Goal: Information Seeking & Learning: Learn about a topic

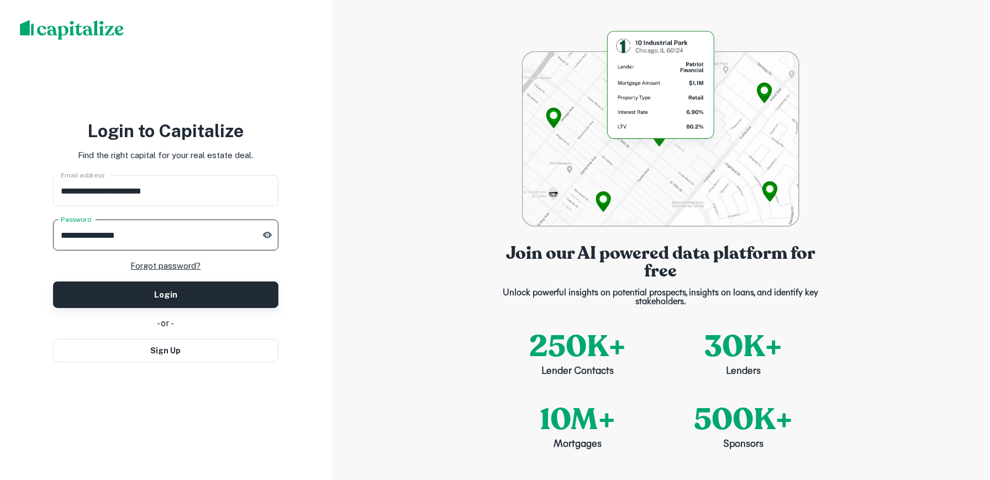
click at [209, 297] on button "Login" at bounding box center [165, 294] width 225 height 27
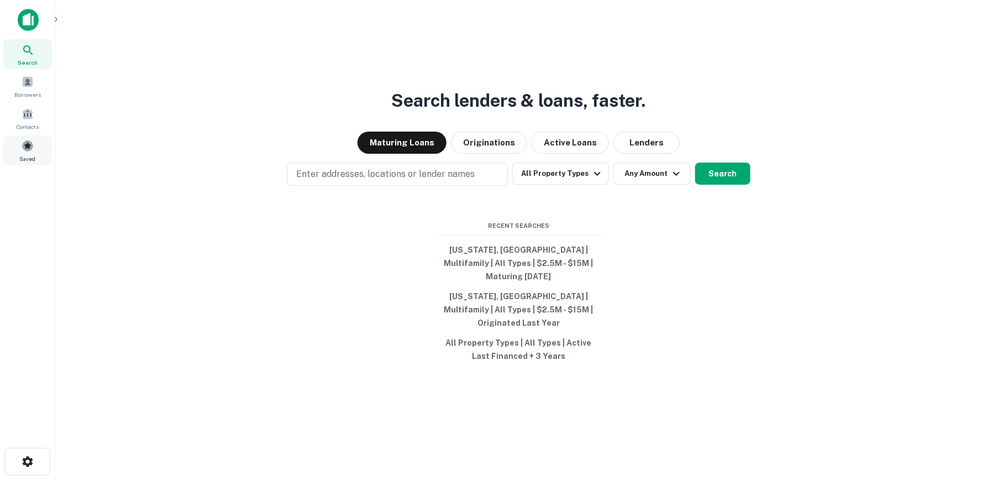
click at [28, 144] on span at bounding box center [28, 146] width 12 height 12
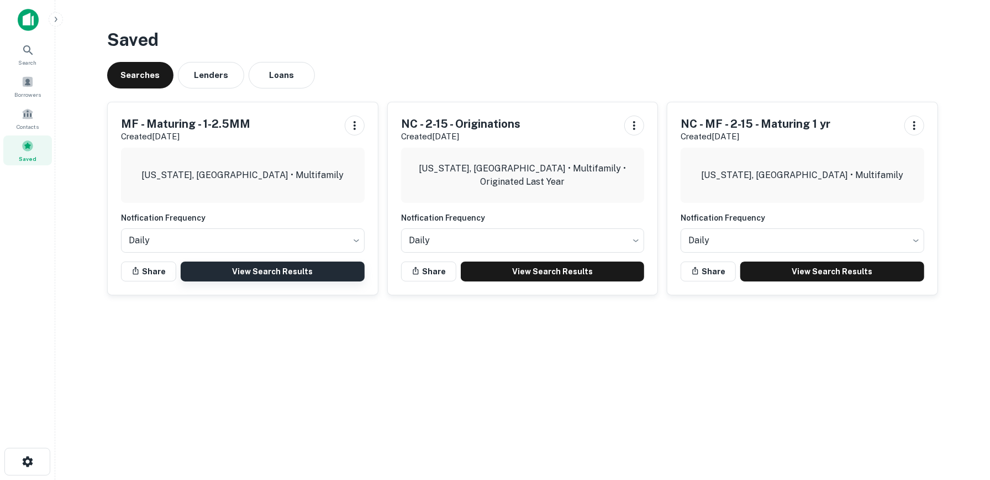
click at [271, 271] on link "View Search Results" at bounding box center [273, 271] width 184 height 20
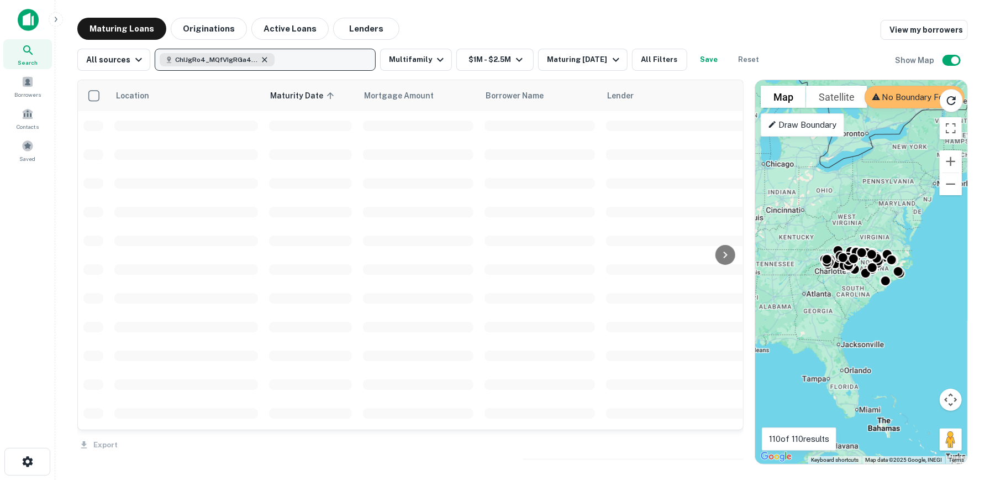
click at [263, 59] on icon "button" at bounding box center [264, 59] width 9 height 9
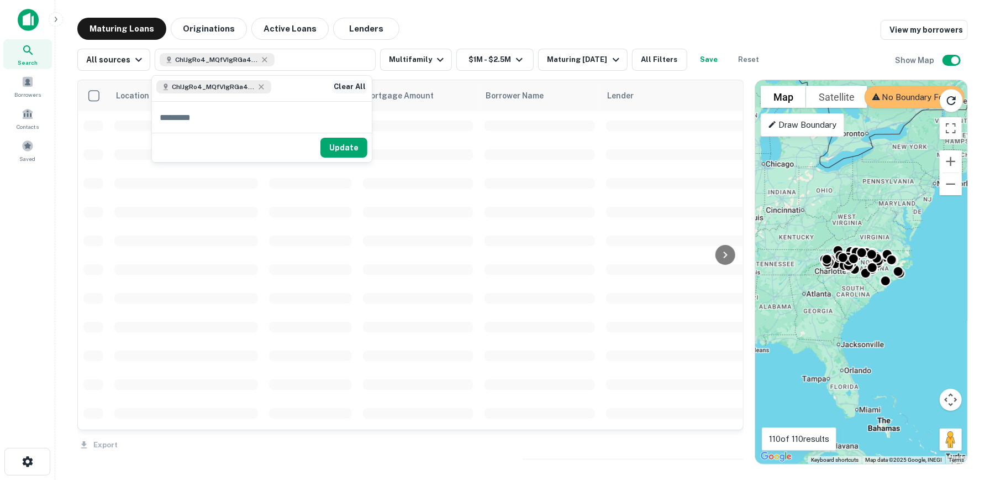
click at [360, 84] on button "Clear All" at bounding box center [349, 86] width 35 height 13
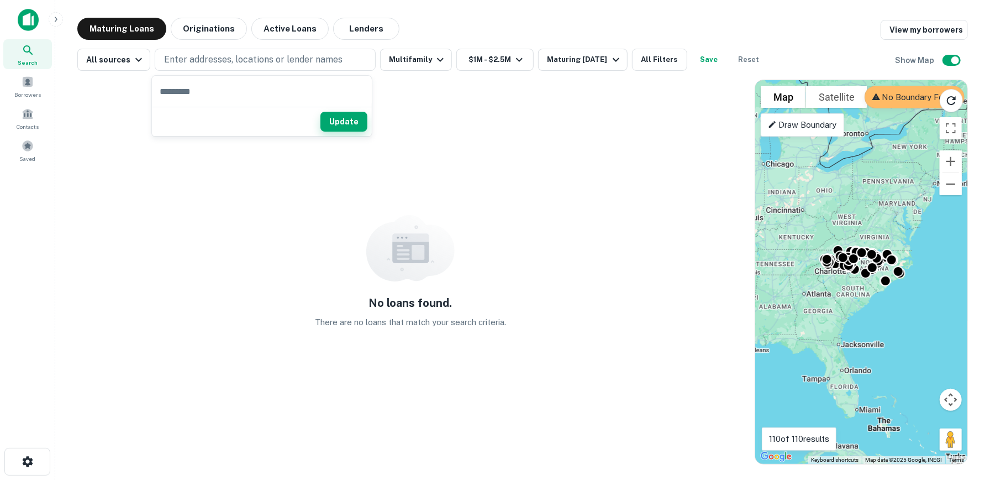
click at [351, 124] on button "Update" at bounding box center [344, 122] width 47 height 20
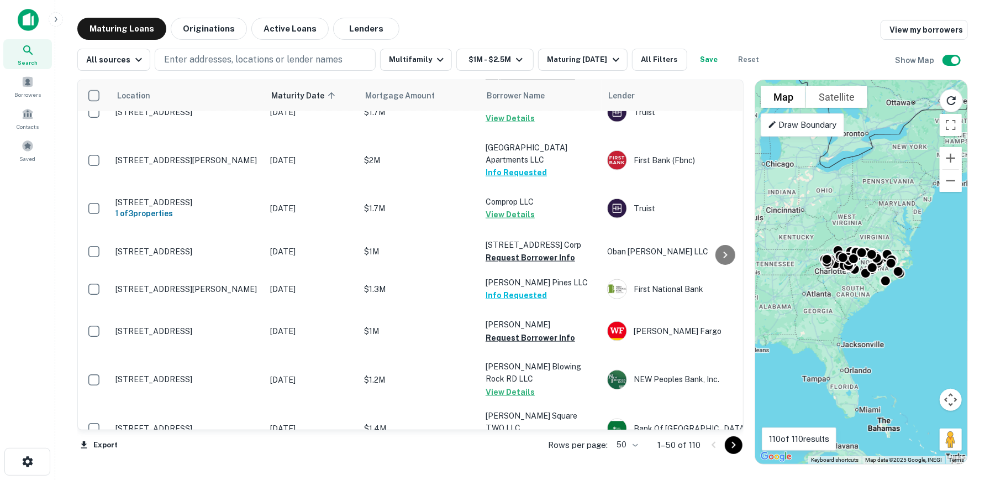
scroll to position [939, 0]
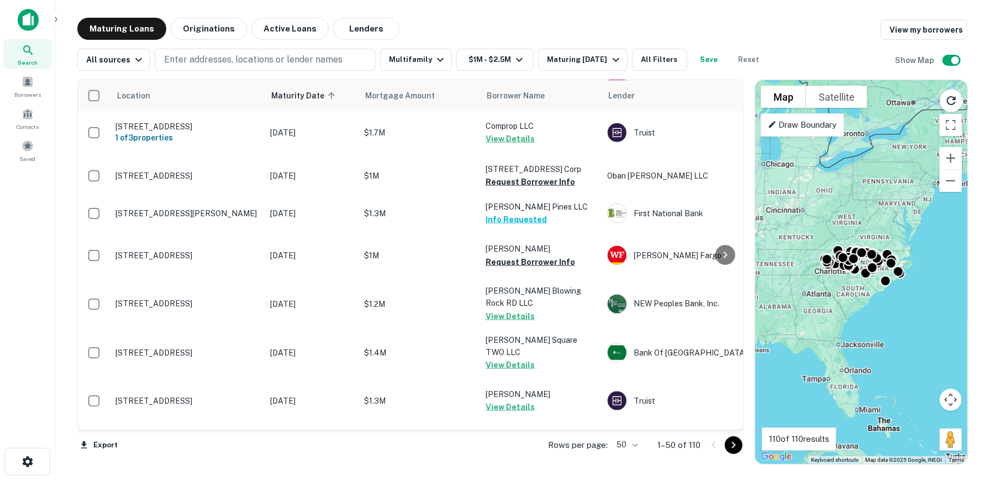
click at [638, 448] on body "Search Borrowers Contacts Saved Maturing Loans Originations Active Loans Lender…" at bounding box center [495, 240] width 990 height 480
click at [625, 461] on li "100" at bounding box center [628, 457] width 32 height 20
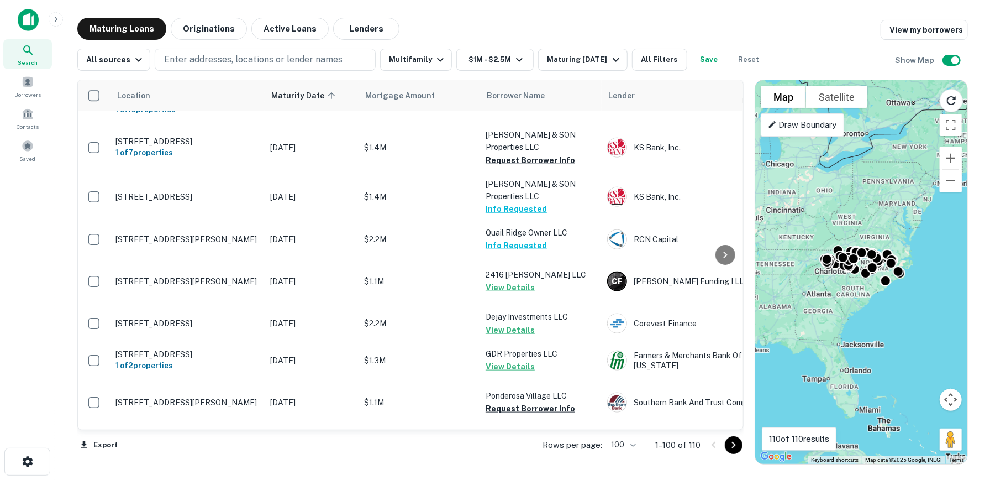
scroll to position [3703, 0]
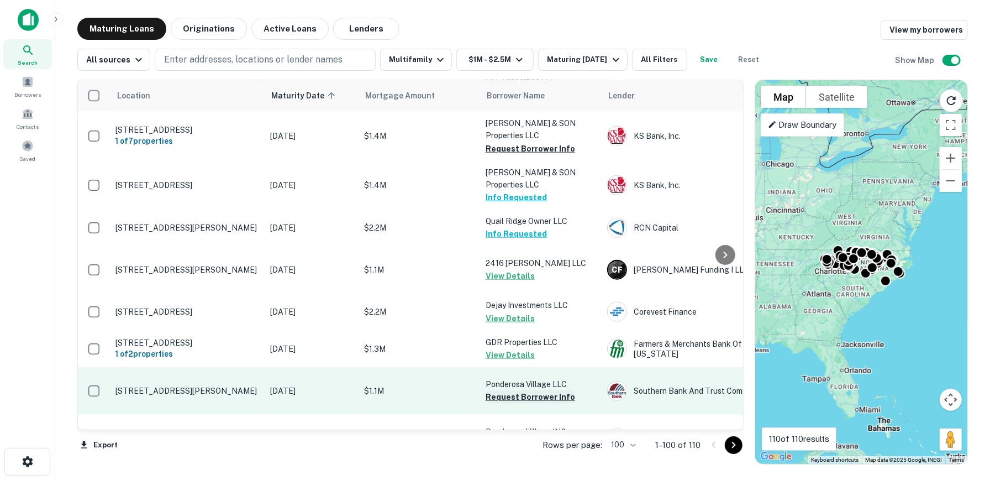
click at [527, 390] on button "Request Borrower Info" at bounding box center [531, 396] width 90 height 13
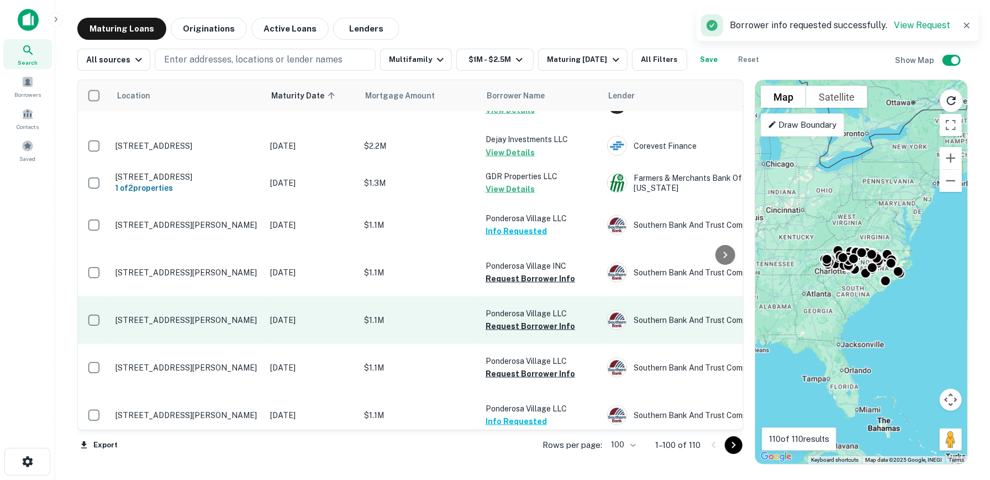
scroll to position [3976, 0]
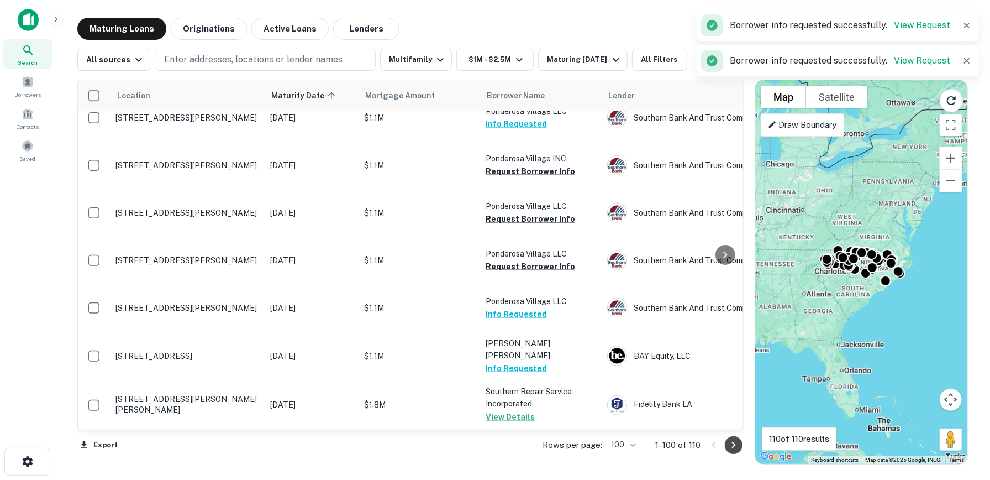
click at [735, 450] on icon "Go to next page" at bounding box center [733, 444] width 13 height 13
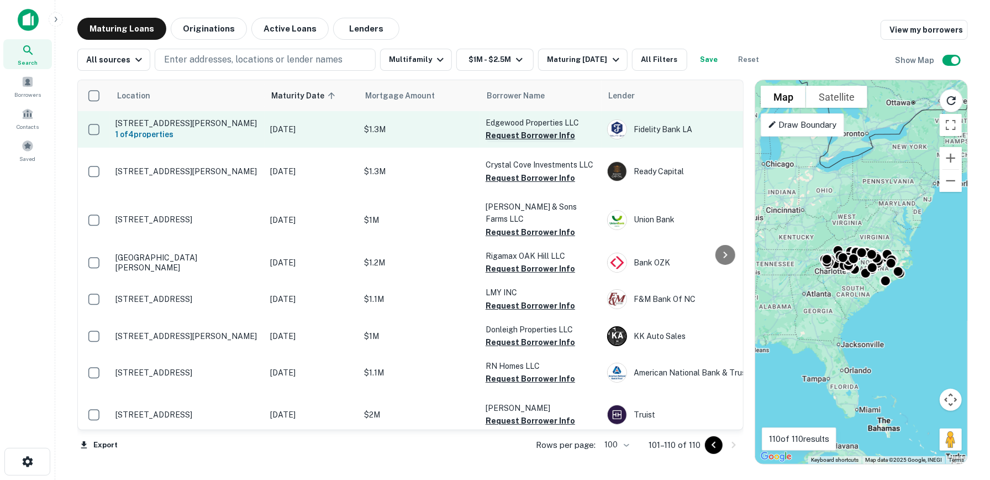
click at [538, 134] on button "Request Borrower Info" at bounding box center [531, 135] width 90 height 13
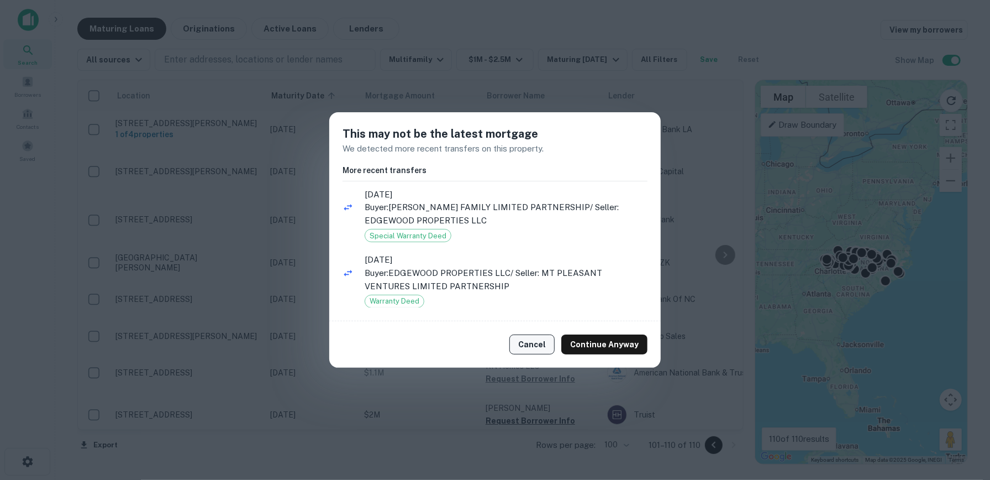
click at [543, 343] on button "Cancel" at bounding box center [532, 344] width 45 height 20
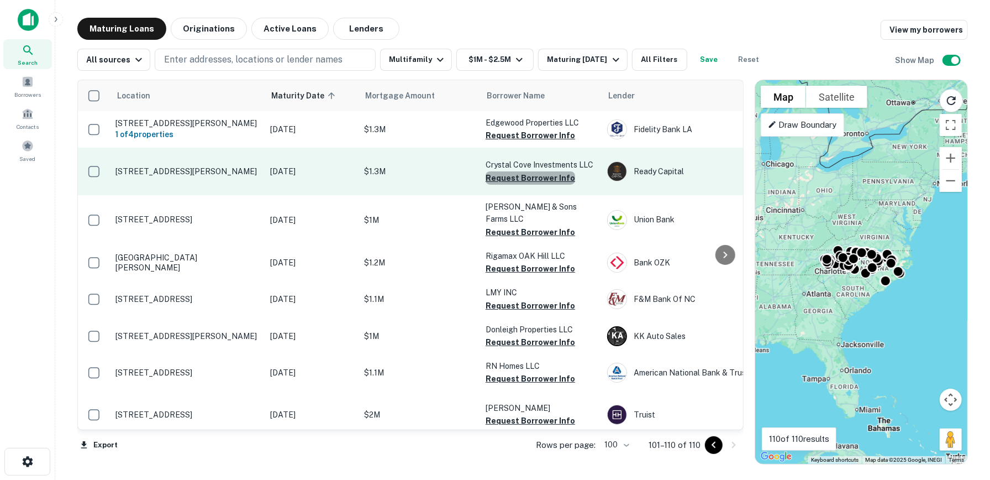
click at [544, 177] on button "Request Borrower Info" at bounding box center [531, 177] width 90 height 13
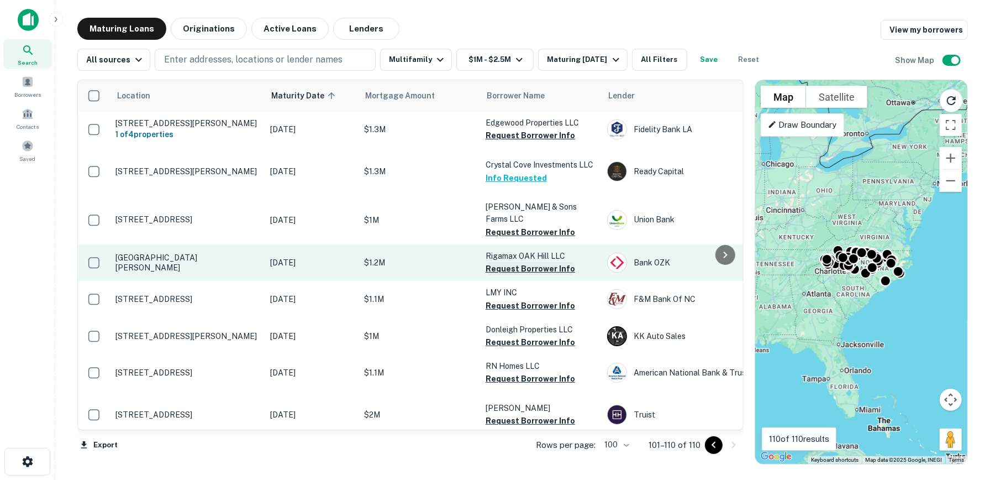
click at [542, 262] on button "Request Borrower Info" at bounding box center [531, 268] width 90 height 13
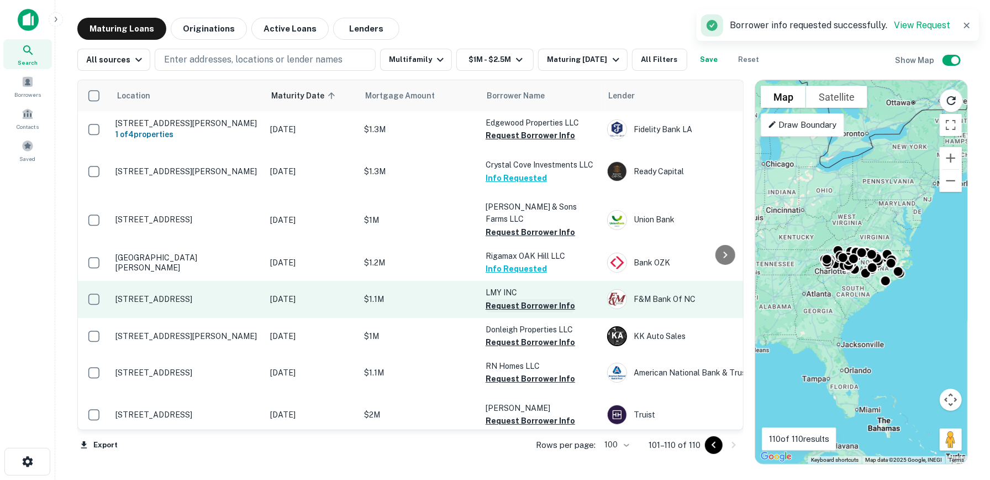
click at [540, 299] on button "Request Borrower Info" at bounding box center [531, 305] width 90 height 13
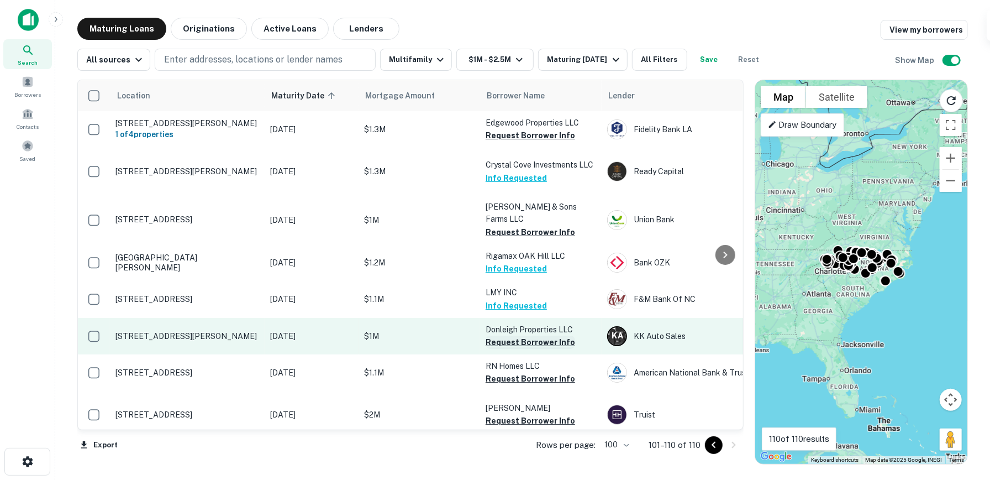
click at [543, 335] on button "Request Borrower Info" at bounding box center [531, 341] width 90 height 13
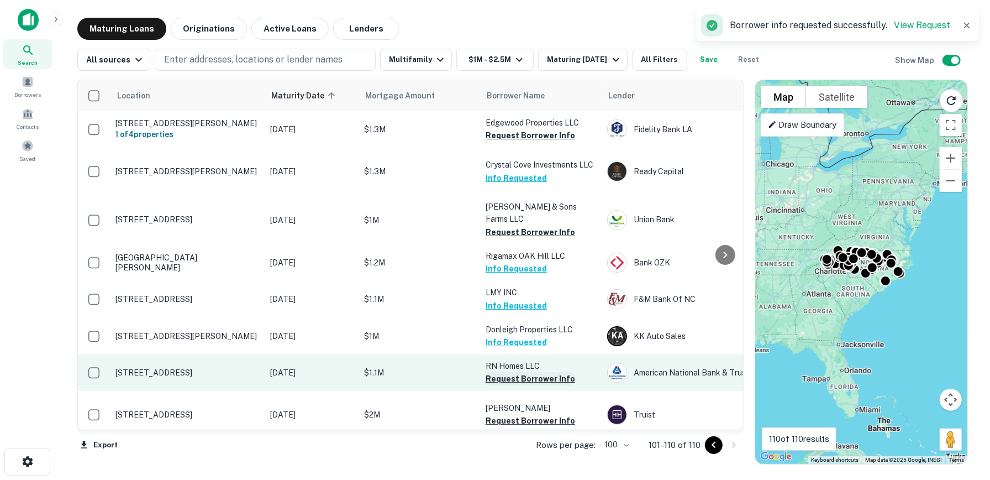
click at [538, 372] on button "Request Borrower Info" at bounding box center [531, 378] width 90 height 13
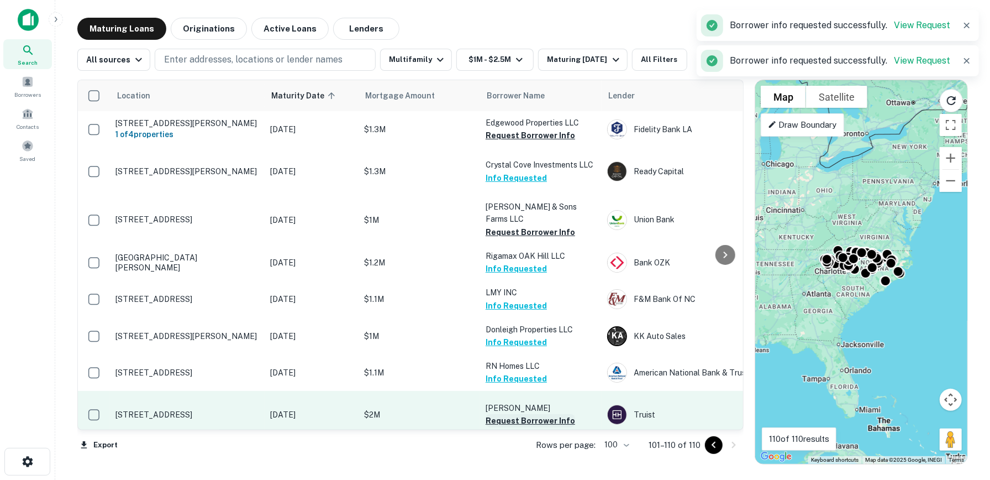
click at [537, 414] on button "Request Borrower Info" at bounding box center [531, 420] width 90 height 13
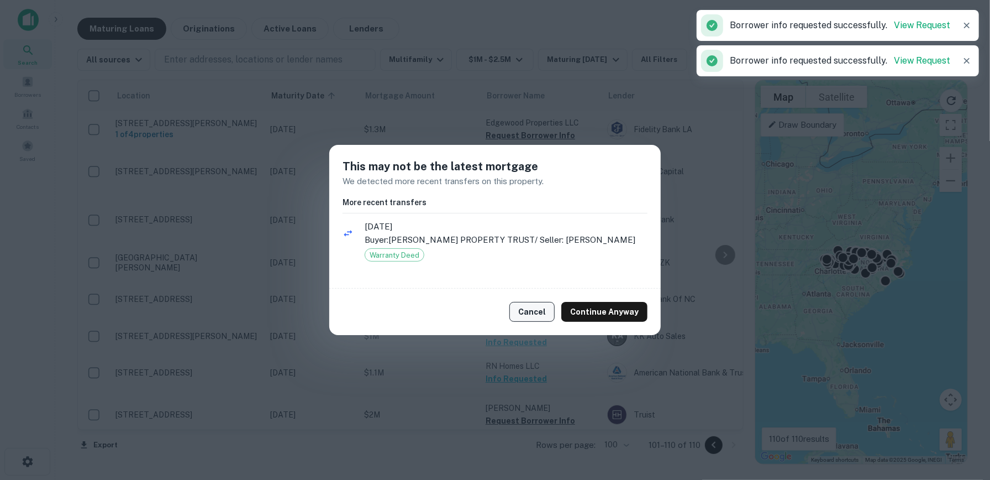
click at [537, 322] on button "Cancel" at bounding box center [532, 312] width 45 height 20
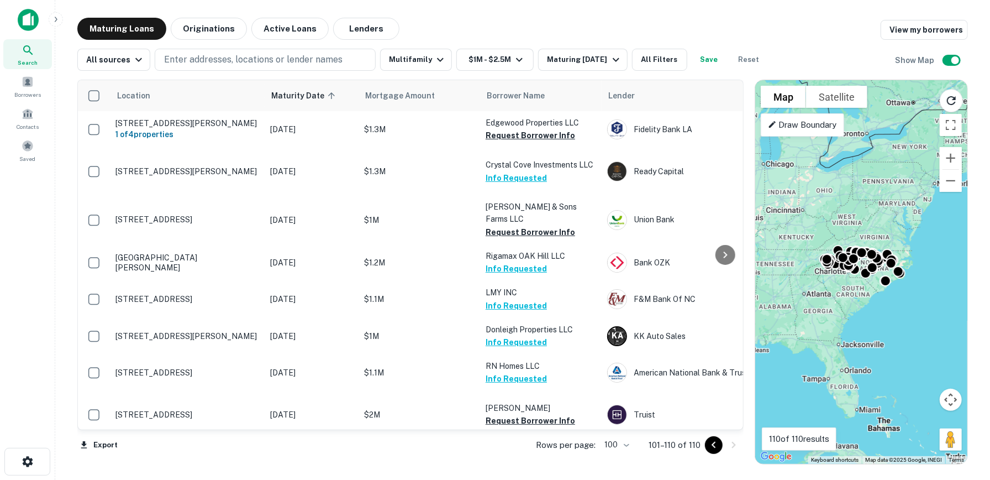
click at [279, 33] on button "Active Loans" at bounding box center [289, 29] width 77 height 22
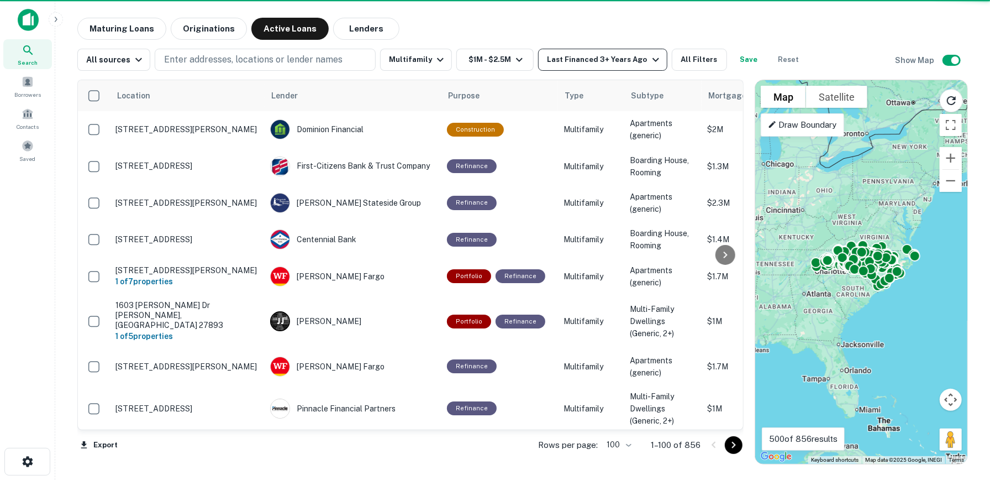
click at [649, 62] on icon "button" at bounding box center [655, 59] width 13 height 13
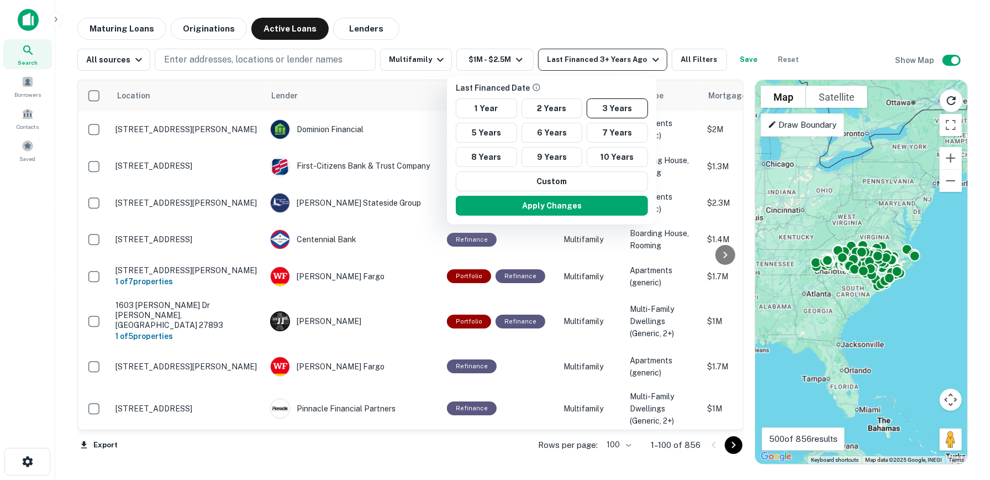
click at [644, 62] on div at bounding box center [495, 240] width 990 height 480
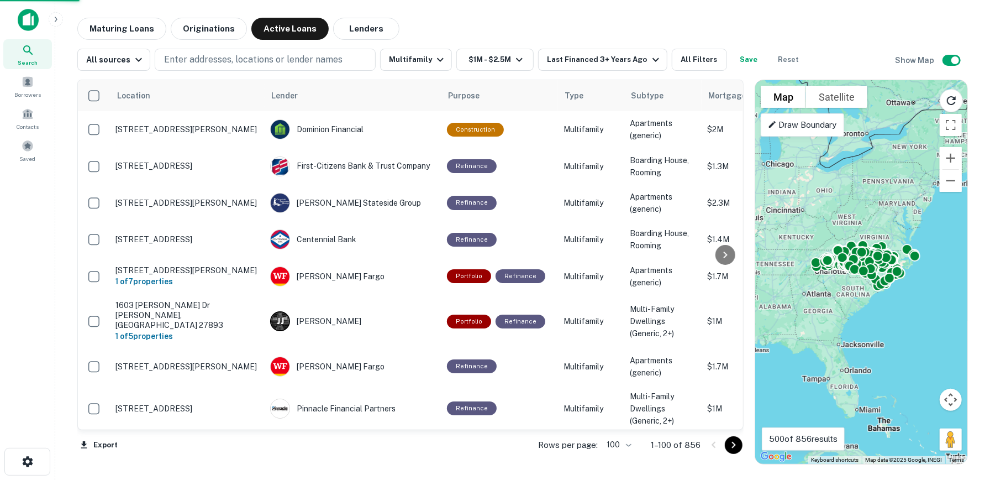
click at [683, 56] on div at bounding box center [495, 240] width 990 height 480
click at [683, 56] on button "All Filters" at bounding box center [699, 60] width 55 height 22
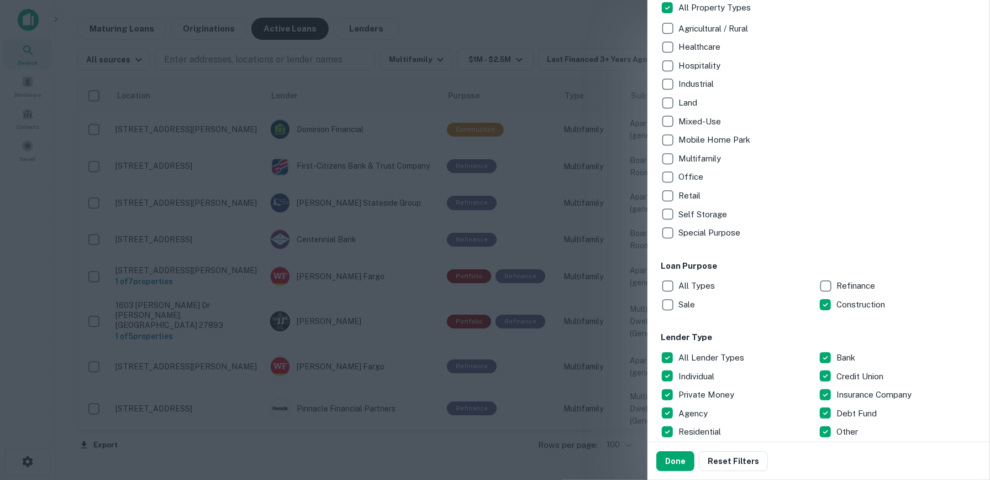
scroll to position [221, 0]
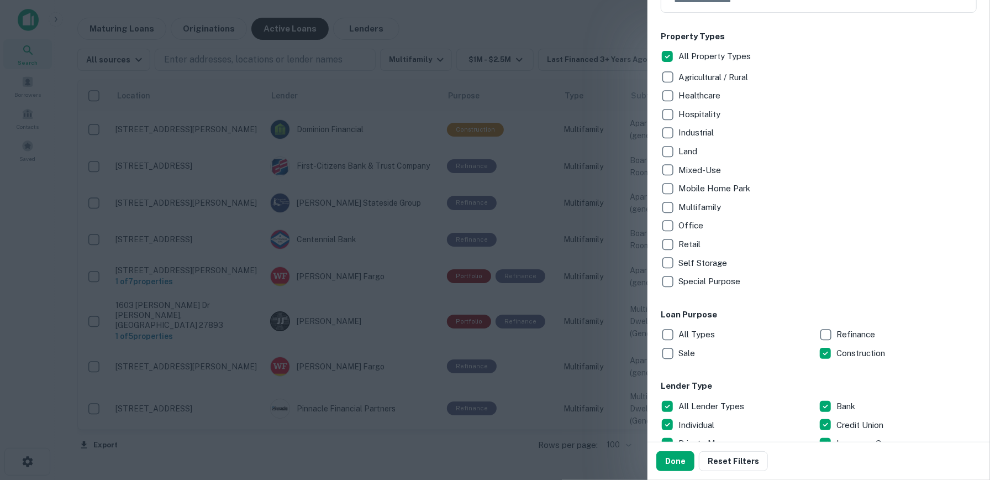
click at [715, 461] on button "Reset Filters" at bounding box center [733, 461] width 69 height 20
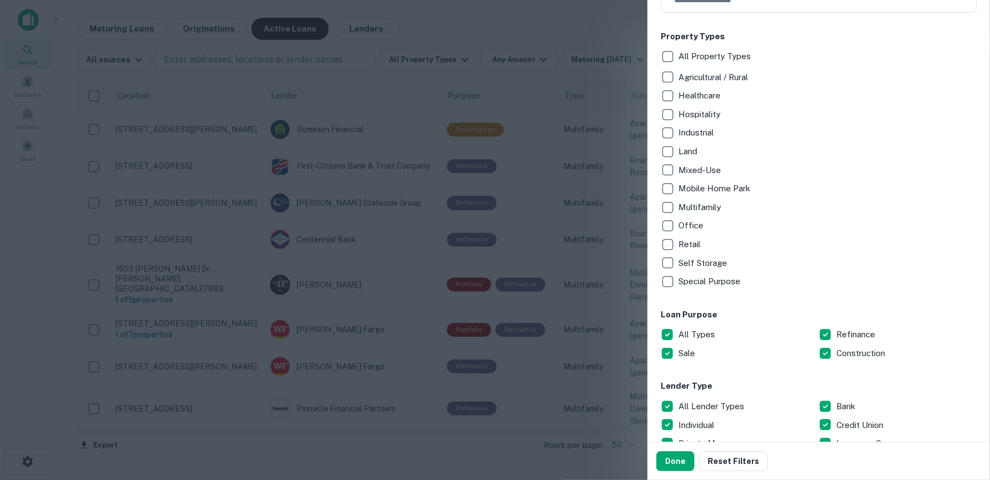
scroll to position [0, 0]
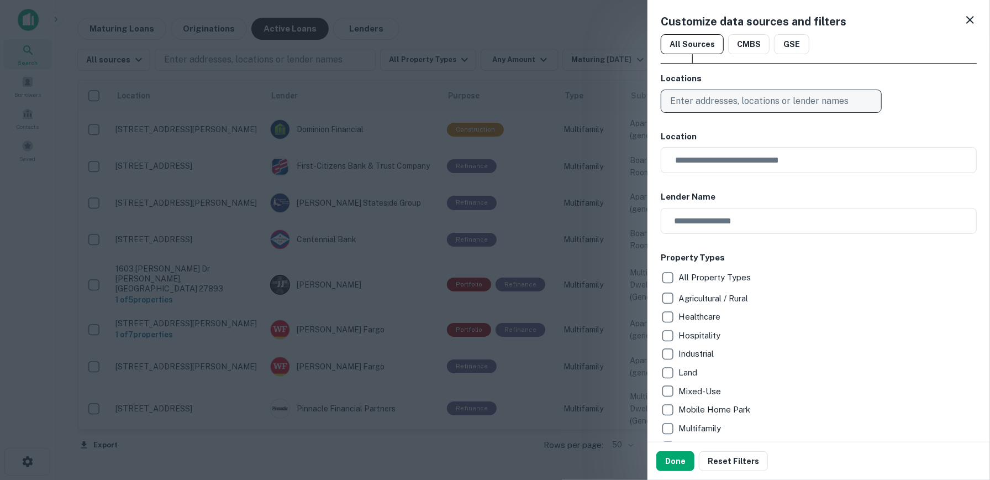
click at [770, 96] on p "Enter addresses, locations or lender names" at bounding box center [759, 101] width 179 height 13
type input "**********"
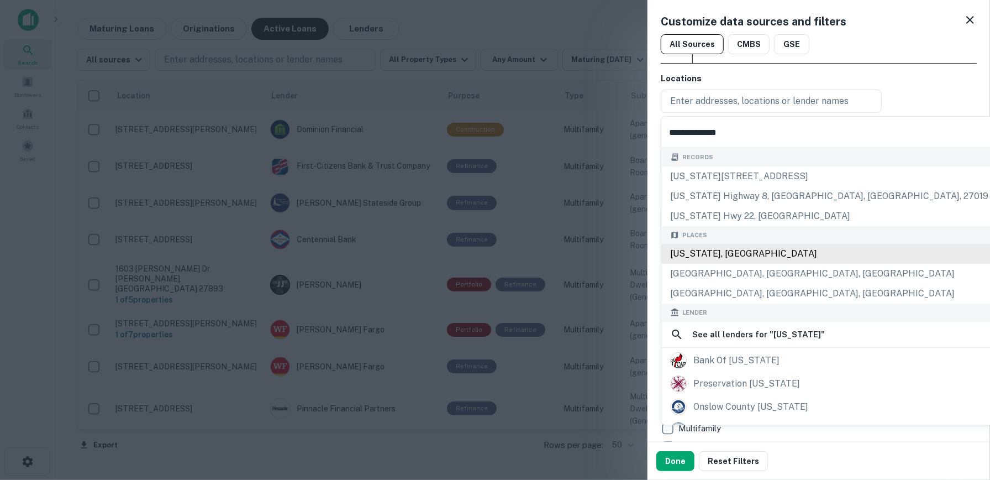
click at [784, 258] on div "[US_STATE], [GEOGRAPHIC_DATA]" at bounding box center [830, 254] width 336 height 20
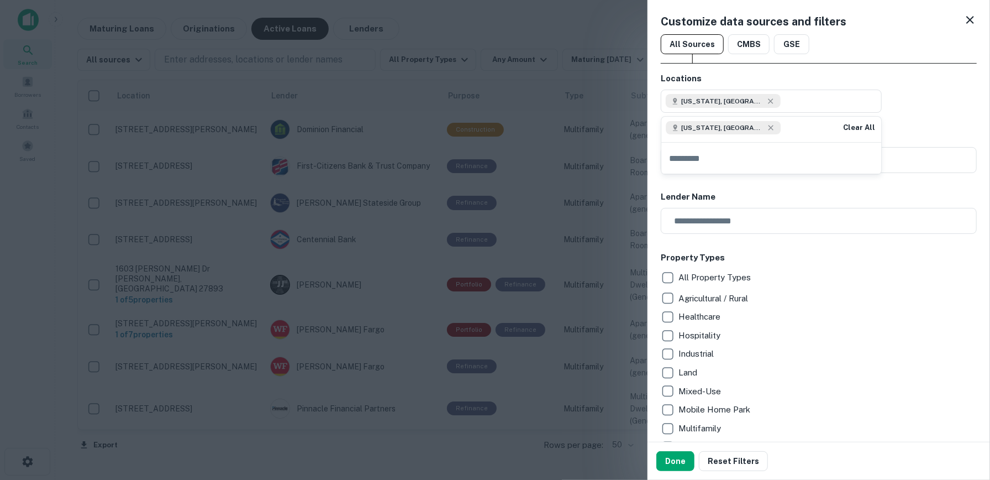
click at [862, 260] on h6 "Property Types" at bounding box center [819, 257] width 316 height 13
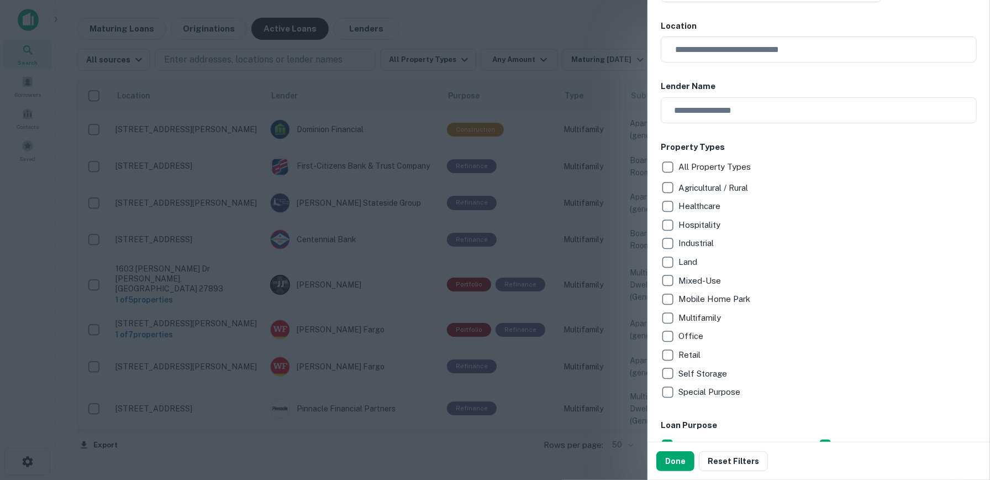
scroll to position [166, 0]
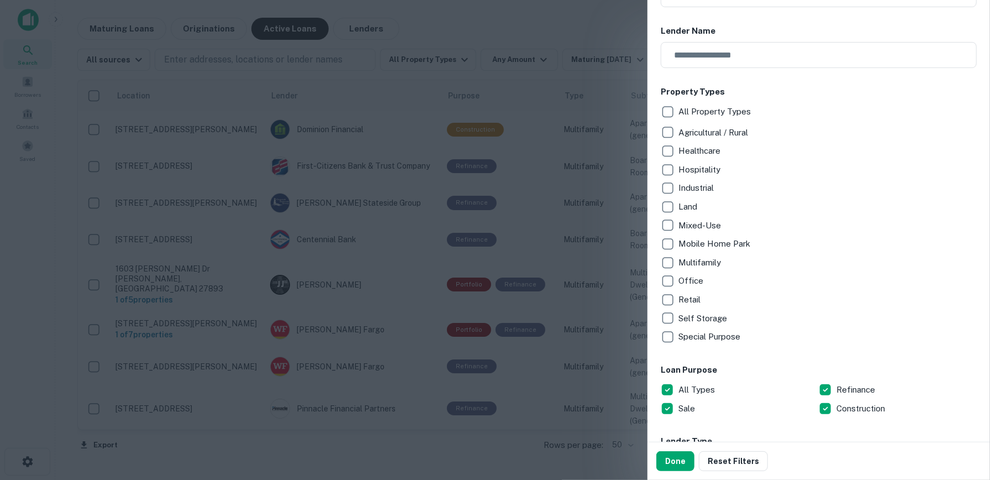
click at [706, 264] on p "Multifamily" at bounding box center [701, 262] width 45 height 13
click at [705, 264] on p "Multifamily" at bounding box center [701, 262] width 45 height 13
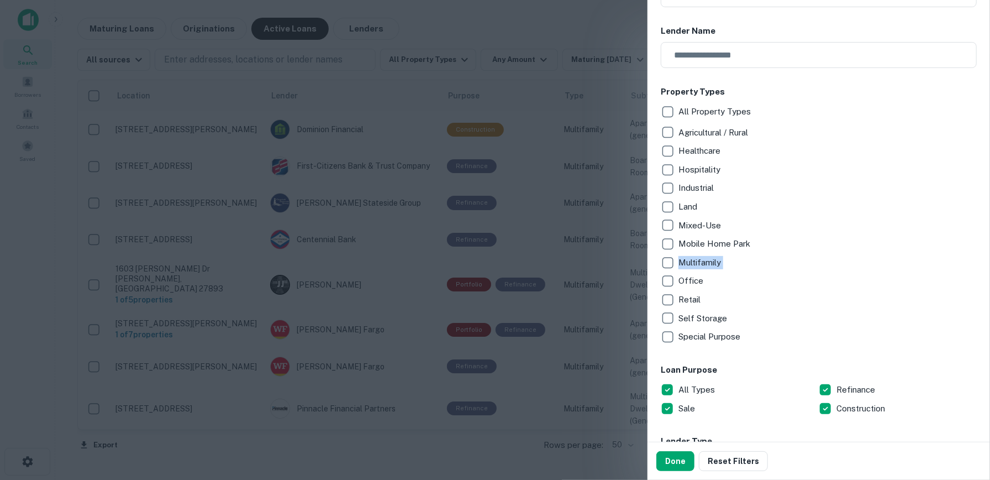
click at [705, 264] on p "Multifamily" at bounding box center [701, 262] width 45 height 13
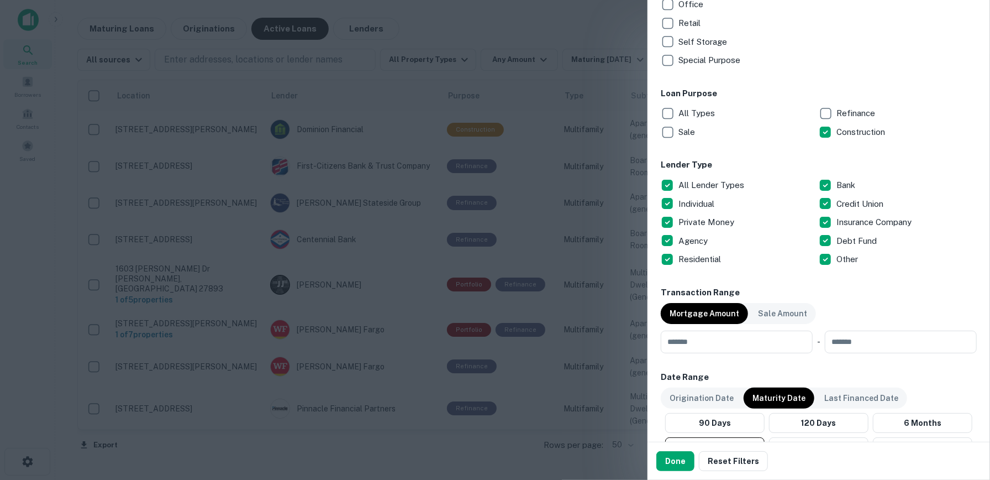
scroll to position [553, 0]
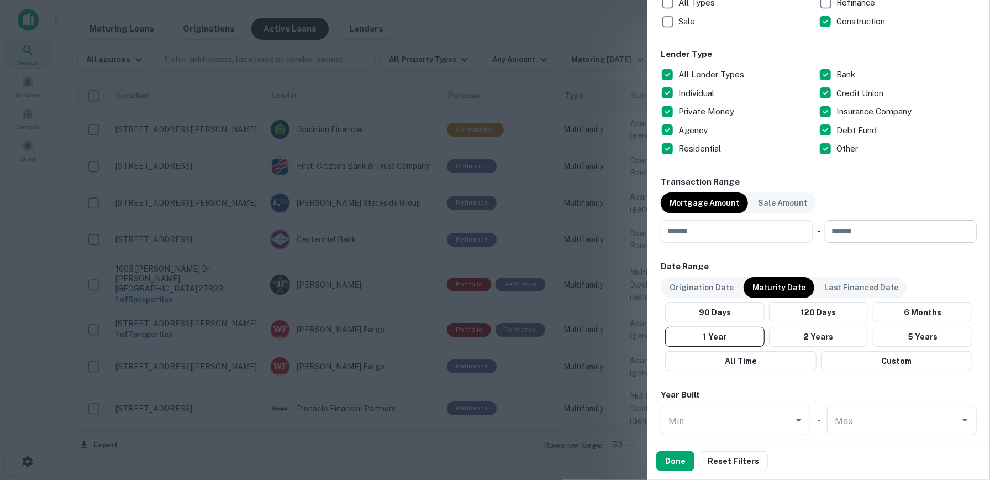
click at [858, 225] on input "*******" at bounding box center [897, 231] width 144 height 22
click at [858, 226] on input "*******" at bounding box center [897, 231] width 144 height 22
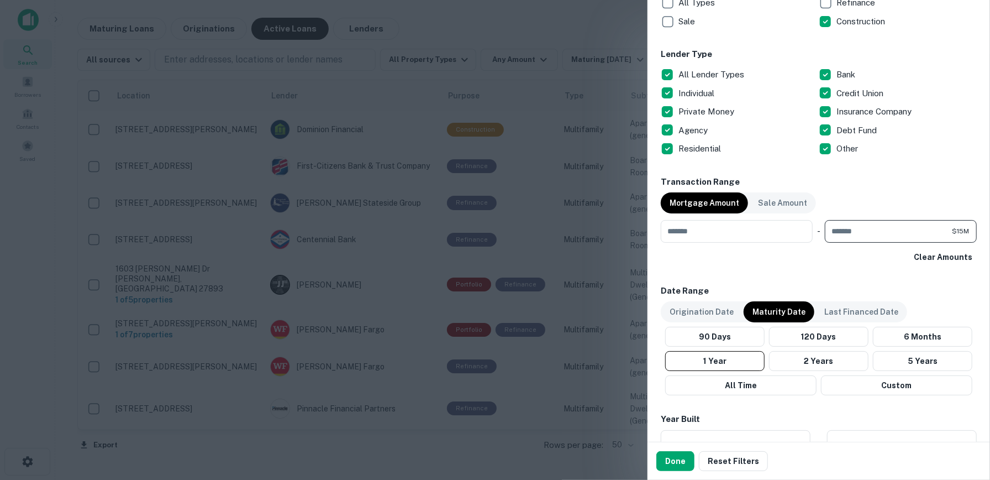
type input "********"
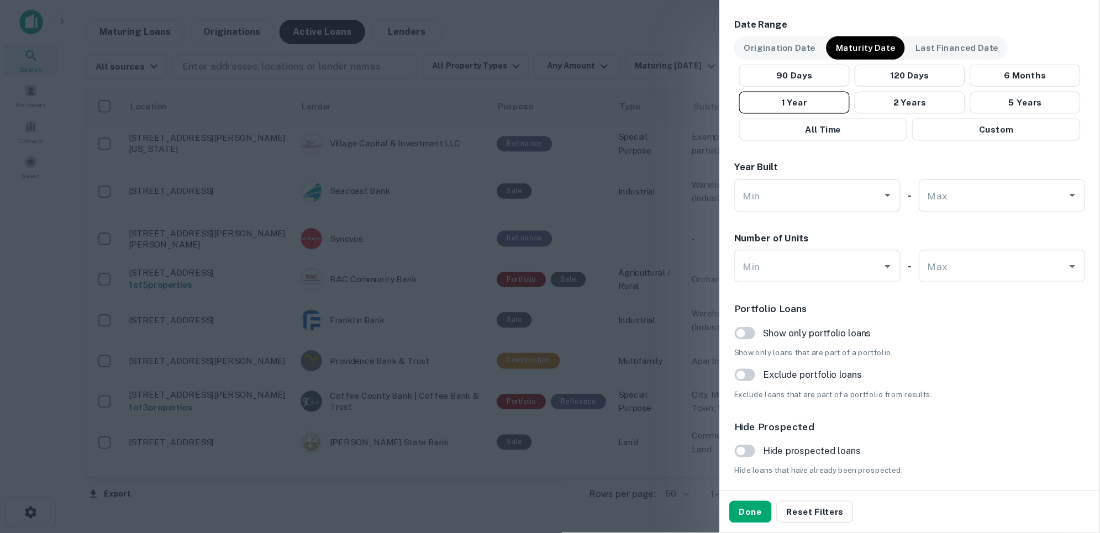
scroll to position [858, 0]
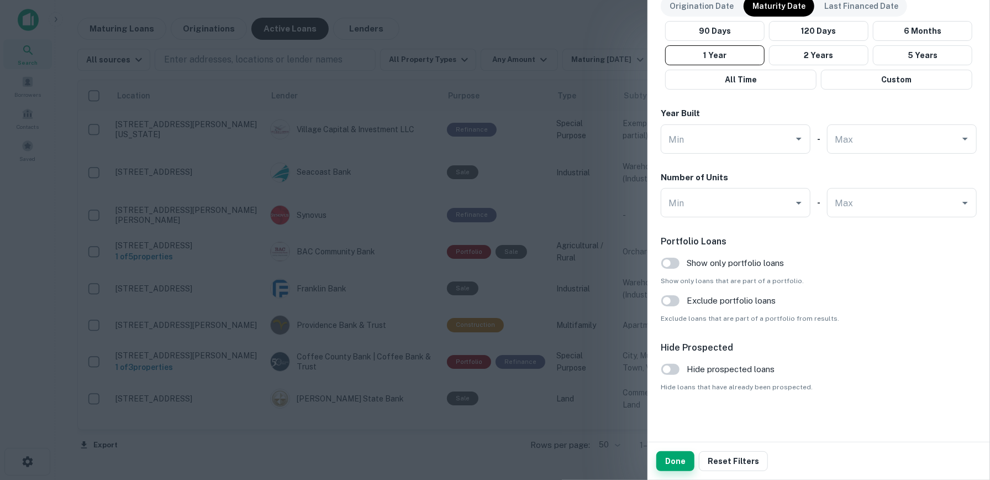
click at [683, 461] on button "Done" at bounding box center [676, 461] width 38 height 20
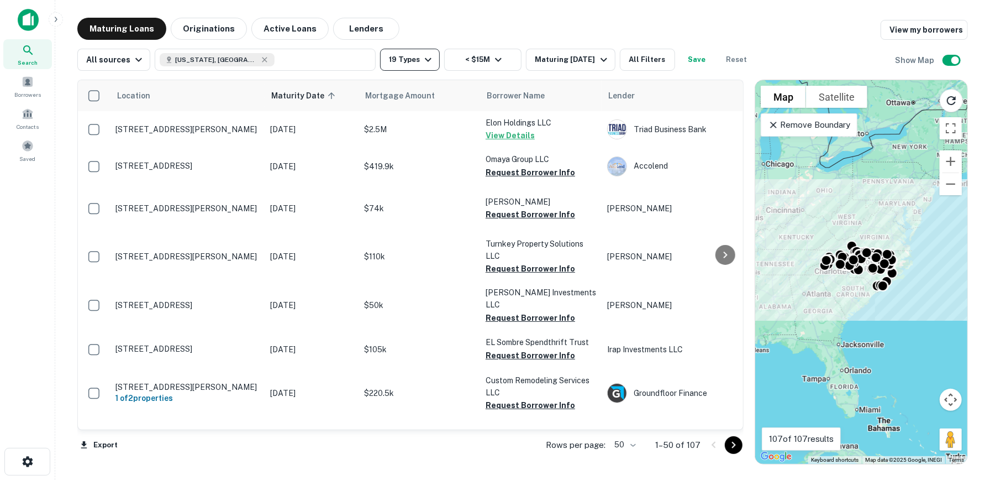
click at [423, 64] on icon "button" at bounding box center [428, 59] width 13 height 13
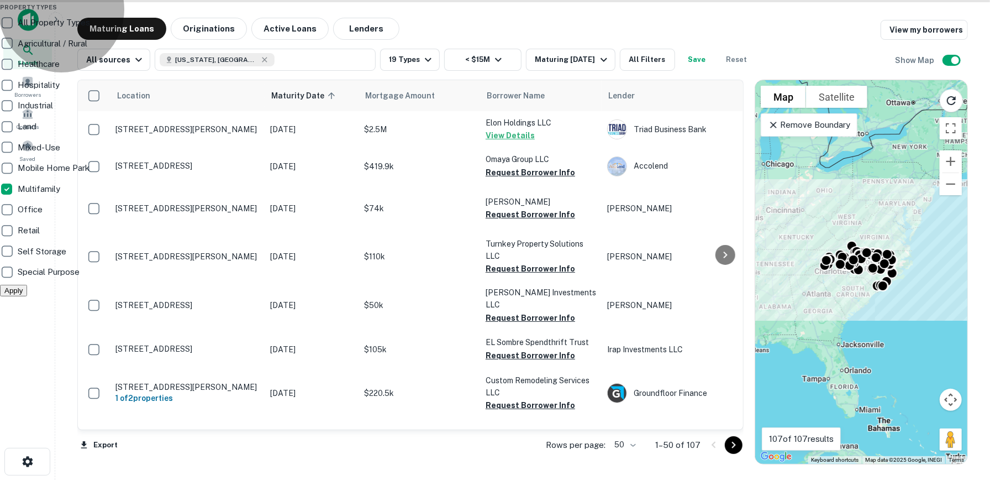
click at [27, 296] on button "Apply" at bounding box center [13, 291] width 27 height 12
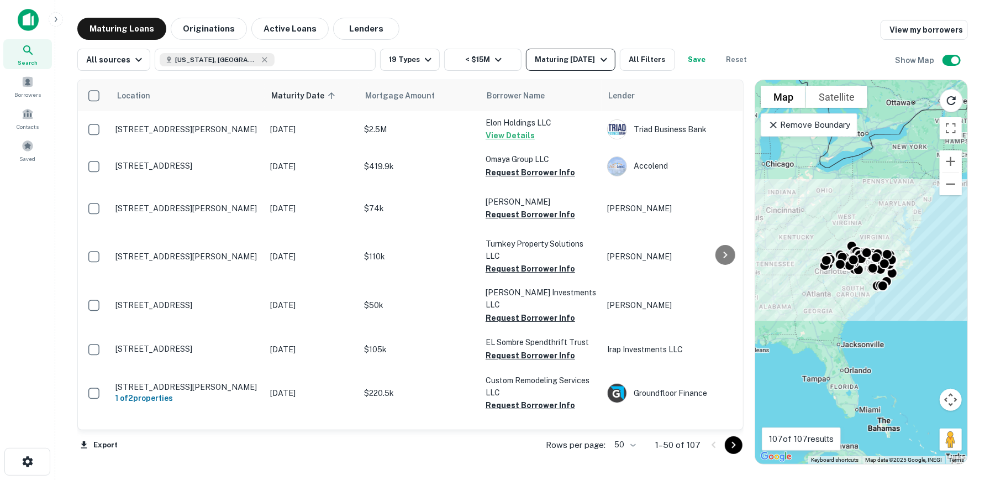
click at [599, 59] on icon "button" at bounding box center [603, 59] width 13 height 13
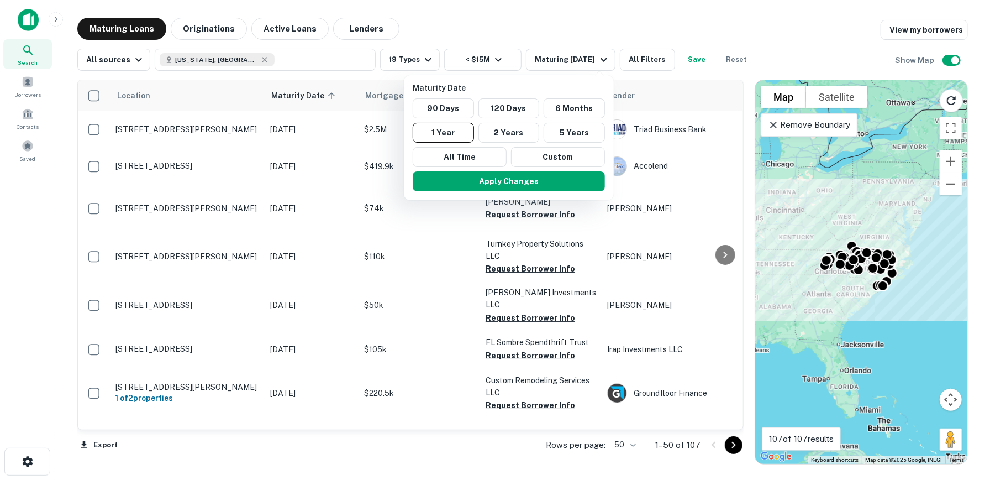
click at [557, 8] on div at bounding box center [495, 240] width 990 height 480
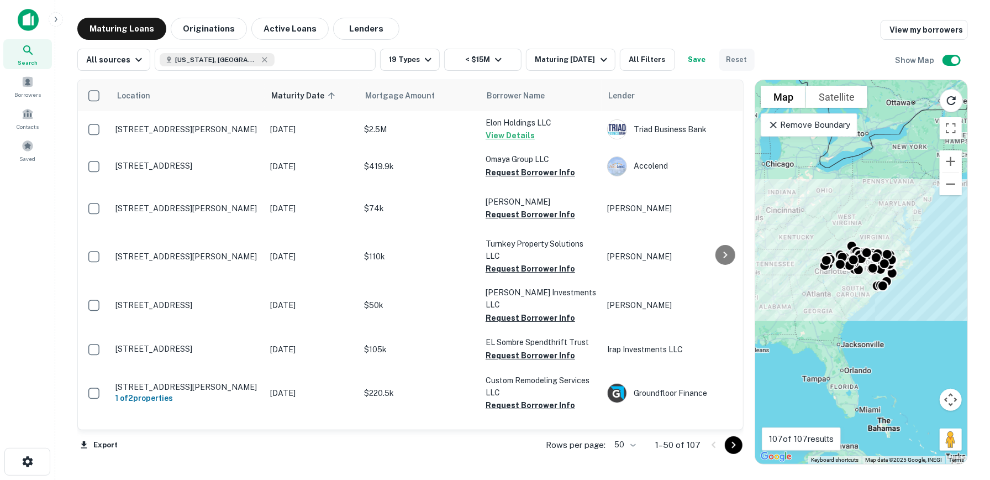
click at [732, 60] on button "Reset" at bounding box center [737, 60] width 35 height 22
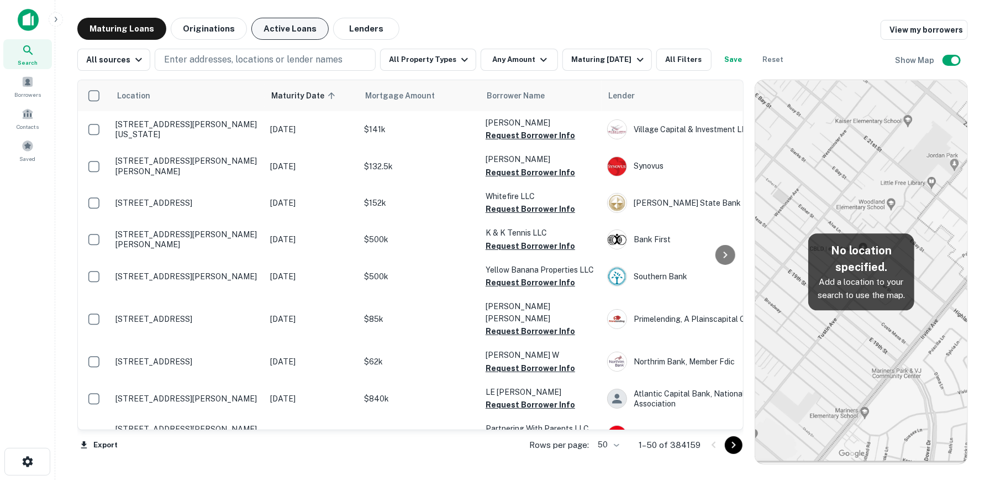
click at [293, 31] on button "Active Loans" at bounding box center [289, 29] width 77 height 22
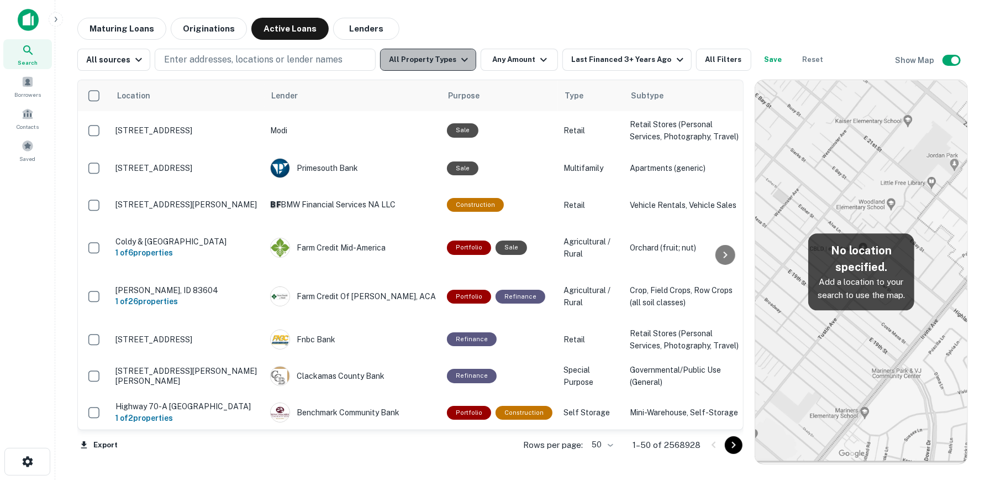
click at [447, 56] on button "All Property Types" at bounding box center [428, 60] width 96 height 22
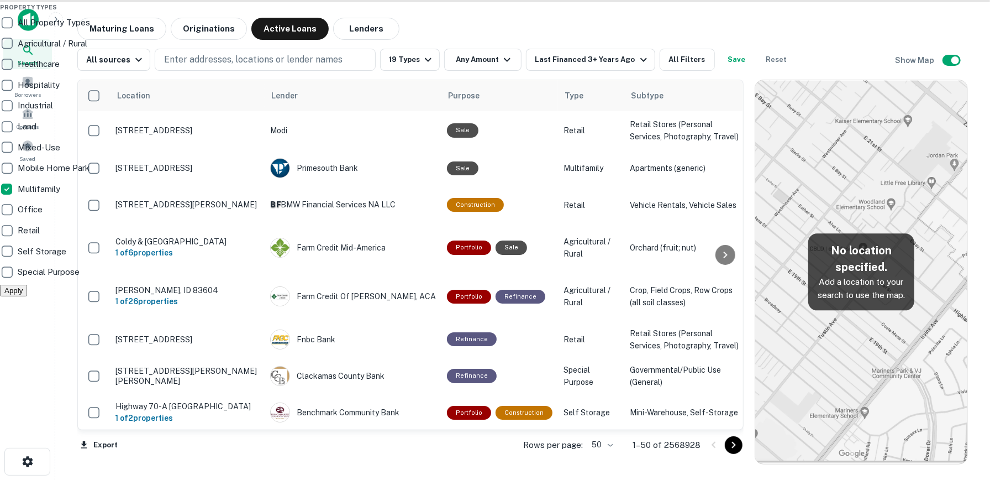
click at [497, 61] on div at bounding box center [495, 240] width 990 height 480
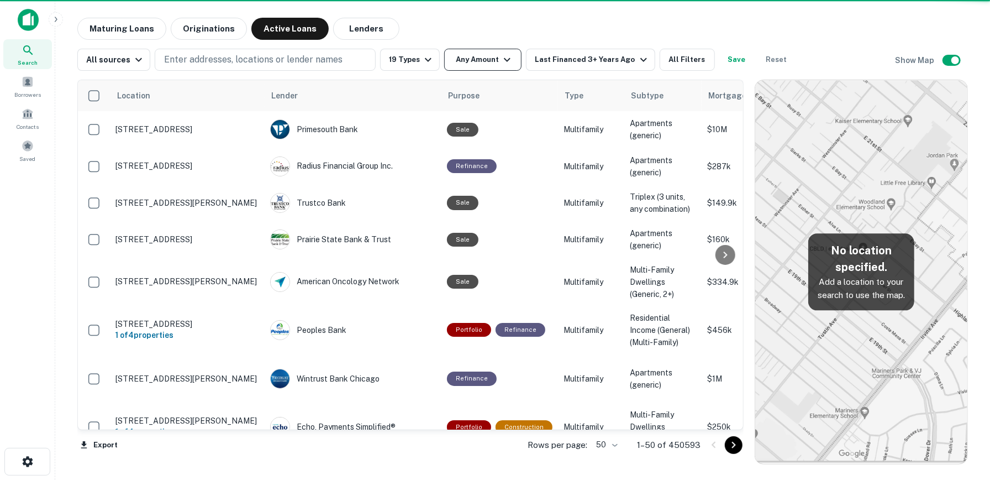
click at [503, 61] on icon "button" at bounding box center [507, 59] width 13 height 13
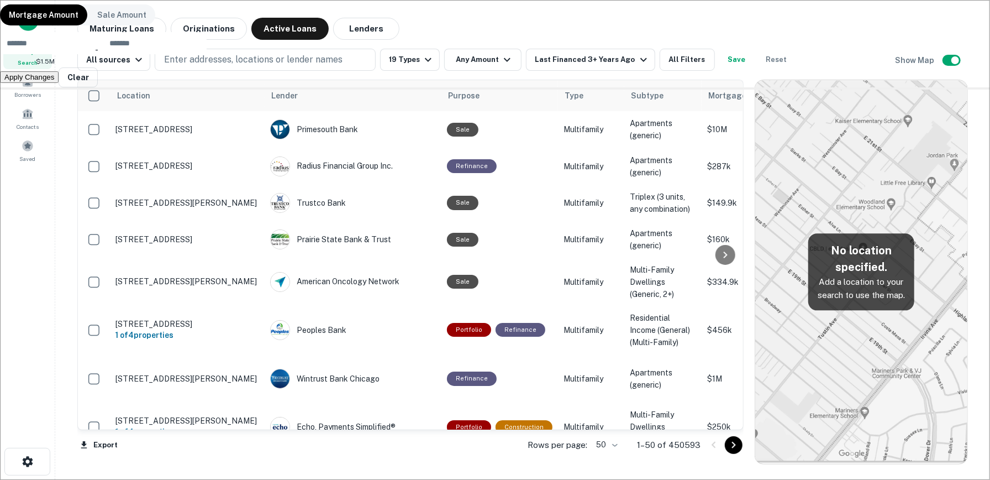
type input "*******"
click at [207, 54] on input "number" at bounding box center [155, 43] width 104 height 22
type input "********"
click at [59, 83] on button "Apply Changes" at bounding box center [29, 77] width 59 height 12
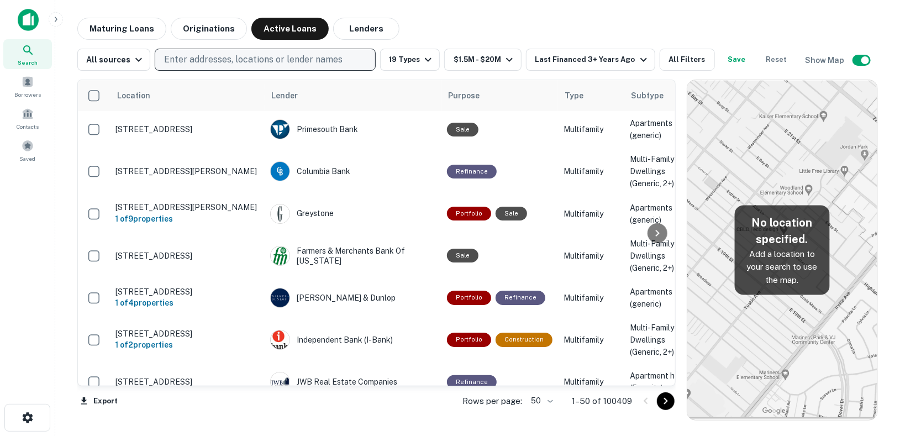
click at [302, 57] on p "Enter addresses, locations or lender names" at bounding box center [253, 59] width 179 height 13
type input "**********"
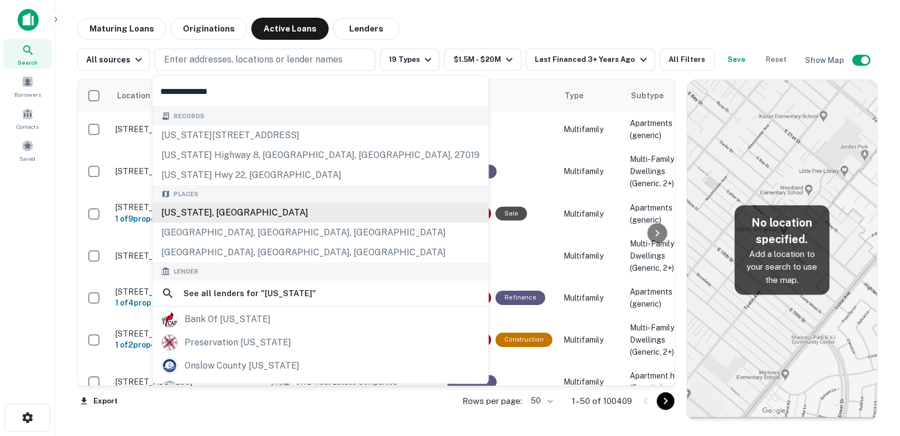
click at [257, 212] on div "Places North Carolina, USA Harrisburg, NC, USA Cornelius, NC, USA" at bounding box center [321, 224] width 336 height 78
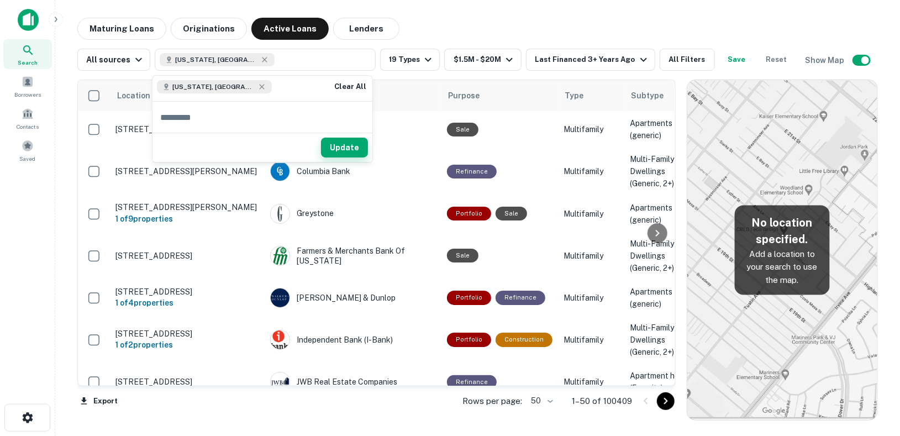
click at [356, 150] on button "Update" at bounding box center [344, 148] width 47 height 20
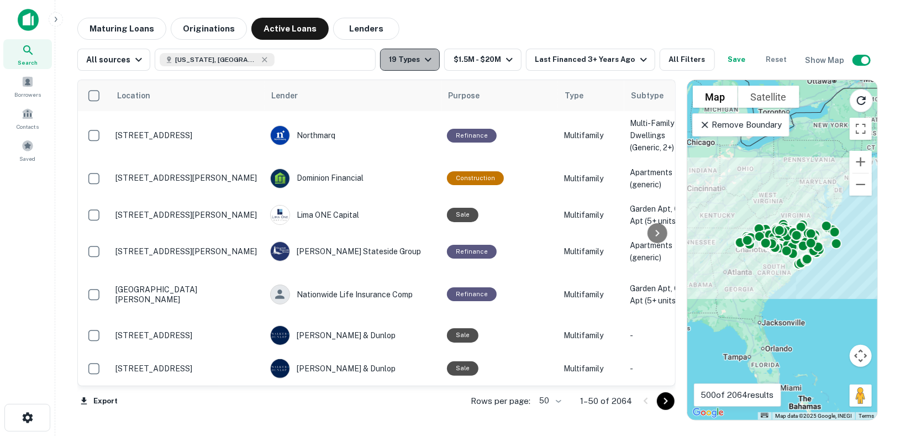
click at [427, 62] on icon "button" at bounding box center [428, 59] width 13 height 13
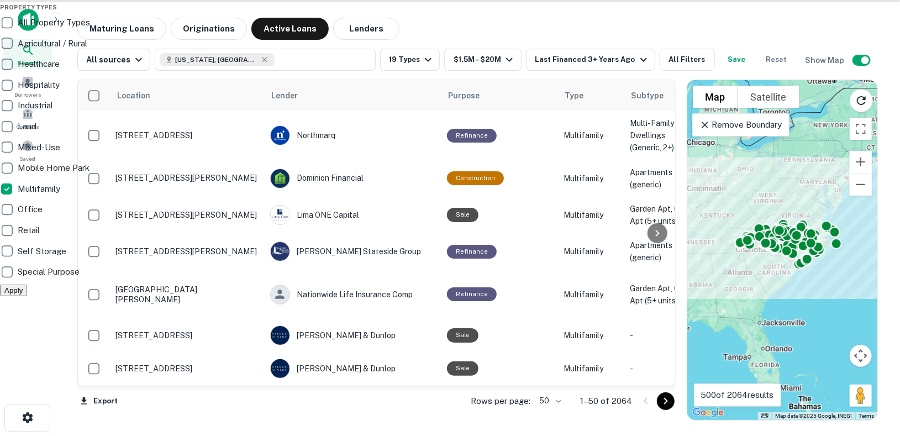
click at [582, 72] on div at bounding box center [450, 218] width 900 height 436
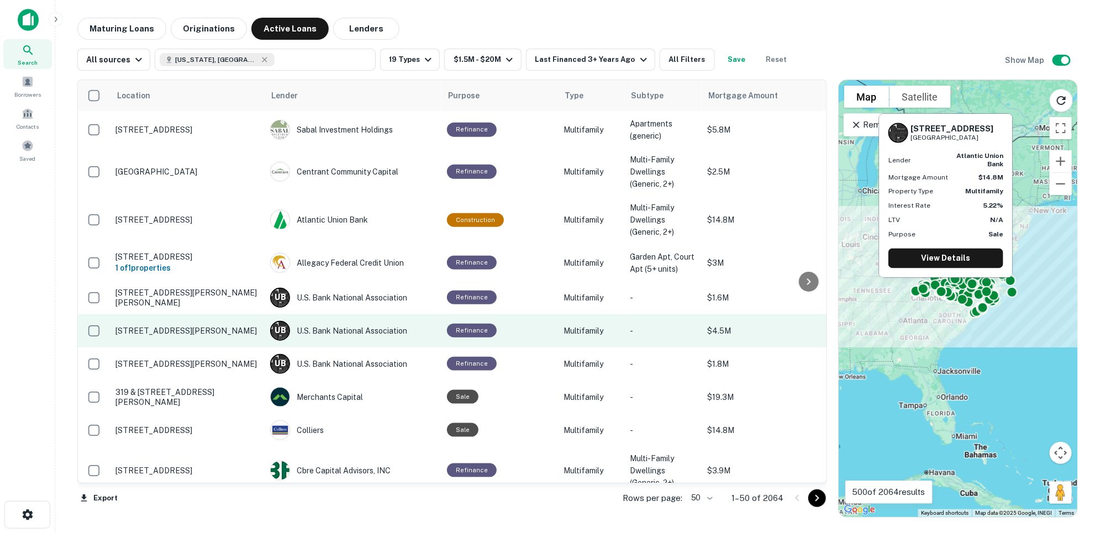
scroll to position [553, 0]
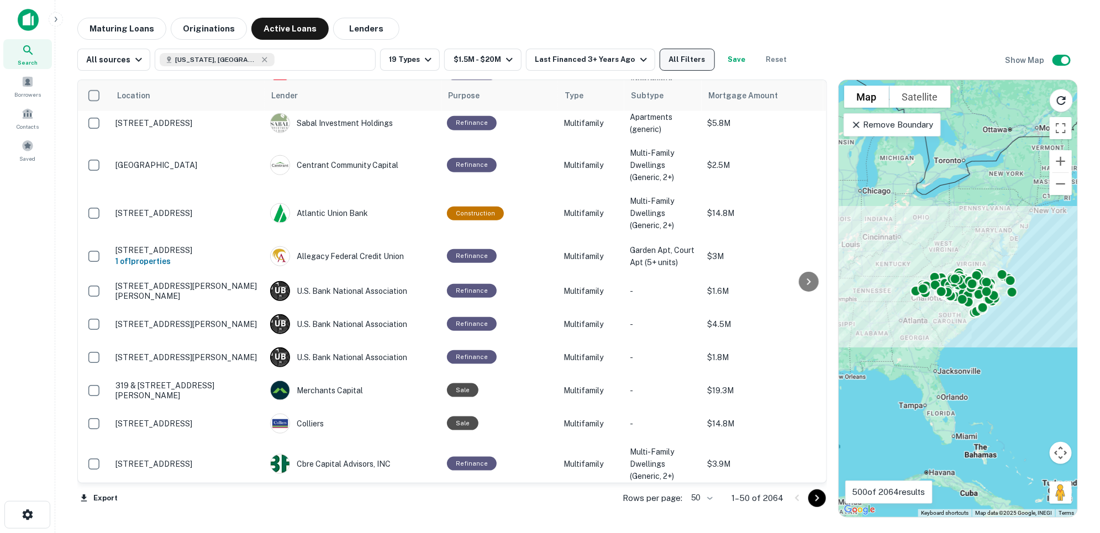
click at [675, 64] on button "All Filters" at bounding box center [687, 60] width 55 height 22
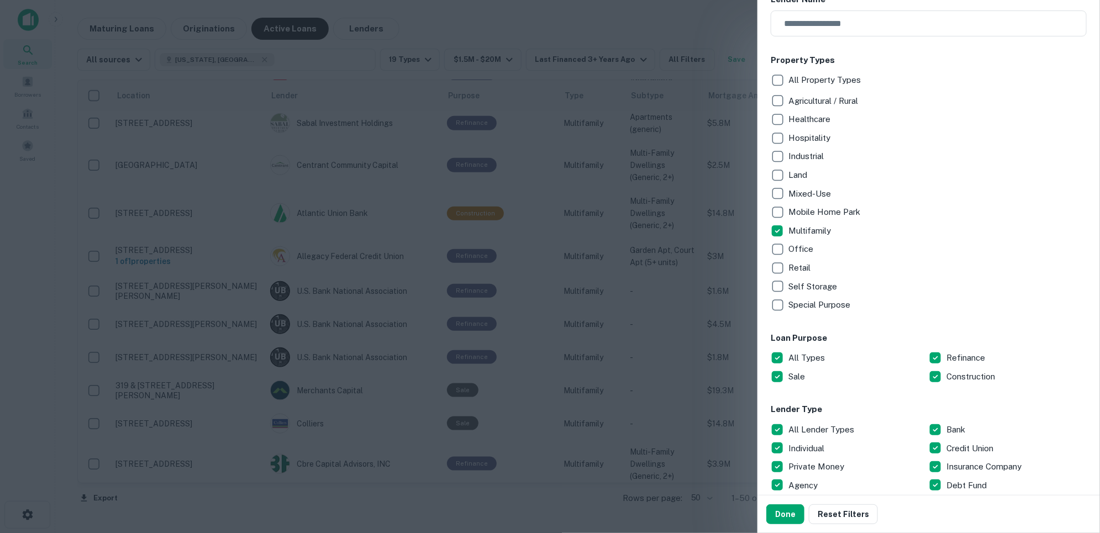
scroll to position [368, 0]
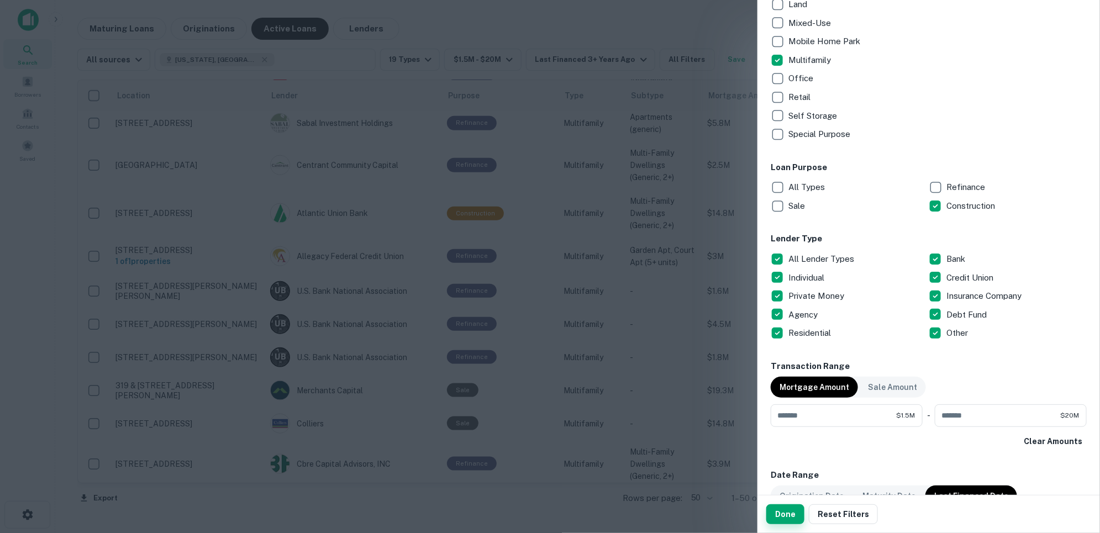
click at [775, 479] on button "Done" at bounding box center [786, 515] width 38 height 20
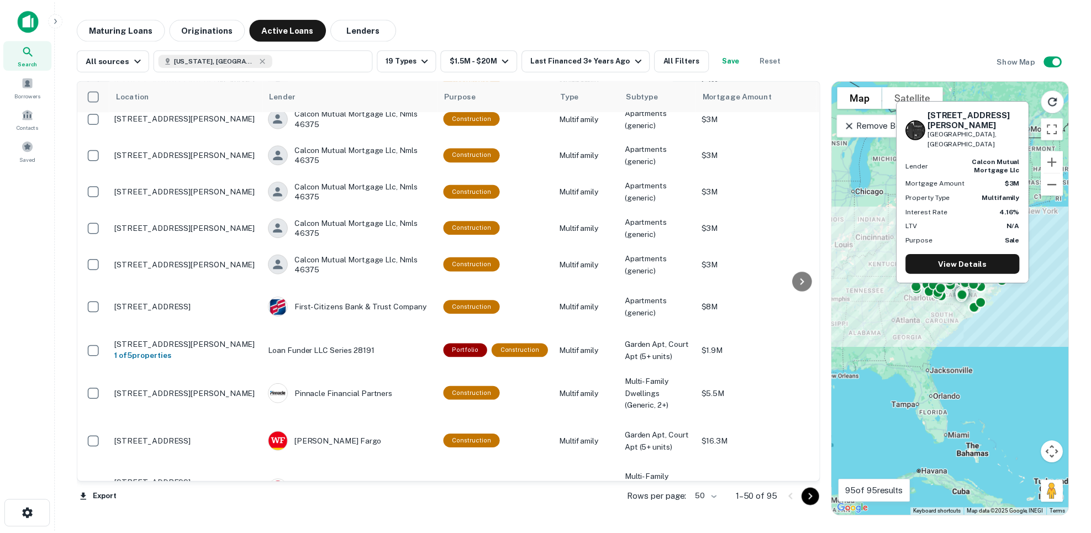
scroll to position [859, 0]
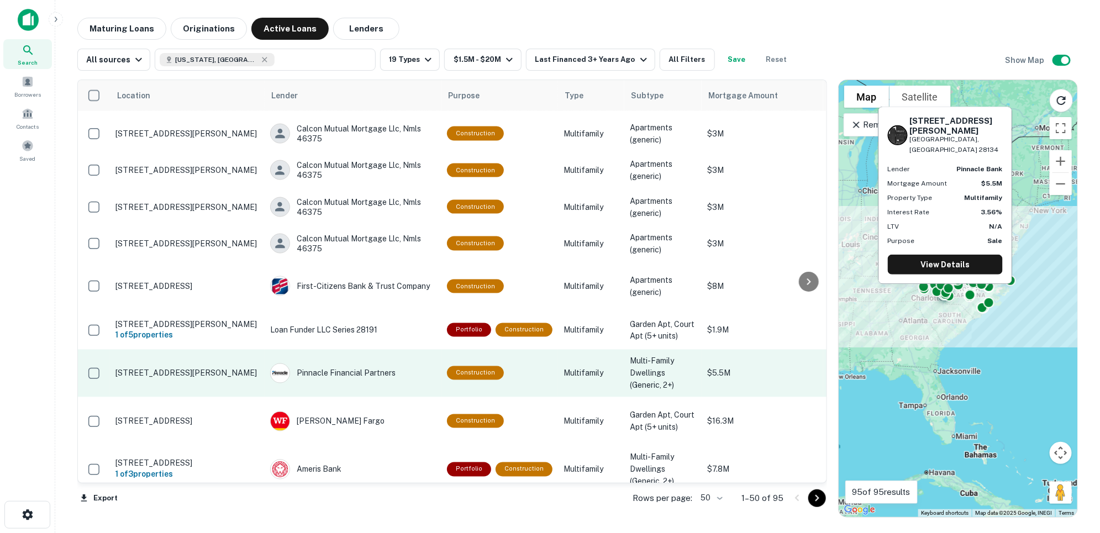
click at [211, 369] on p "[STREET_ADDRESS][PERSON_NAME]" at bounding box center [188, 374] width 144 height 10
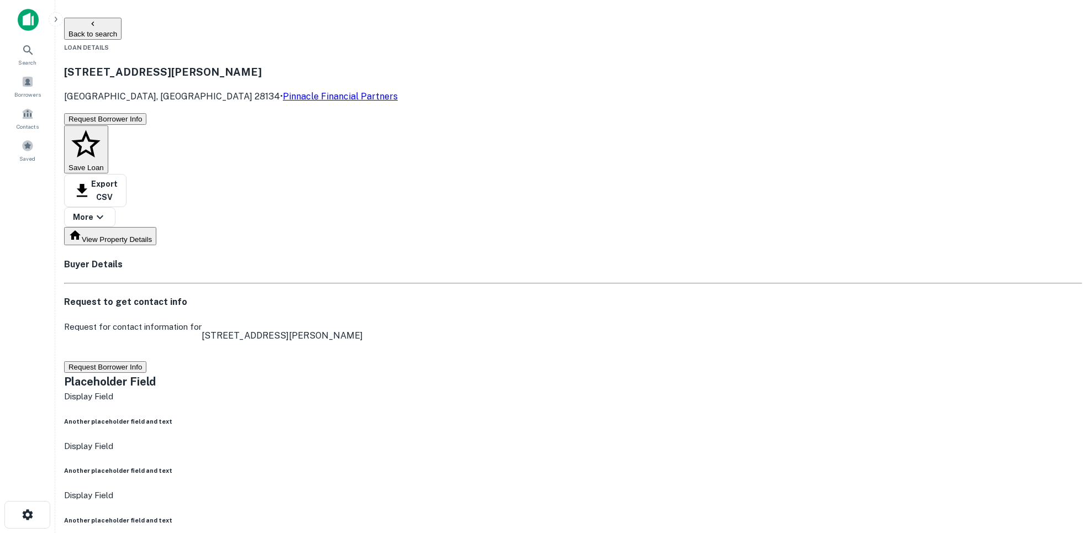
click at [122, 24] on button "Back to search" at bounding box center [92, 29] width 57 height 22
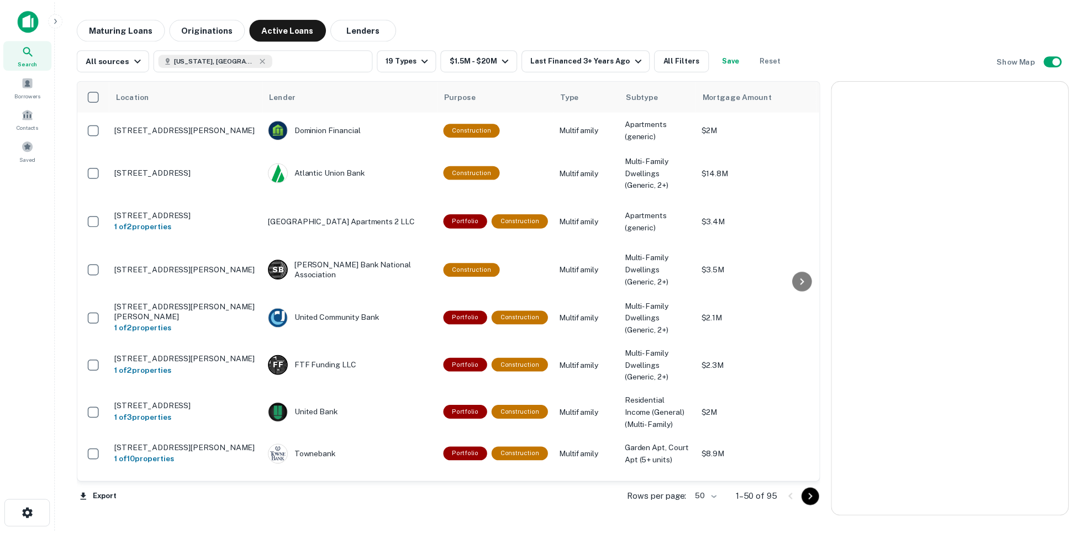
scroll to position [859, 0]
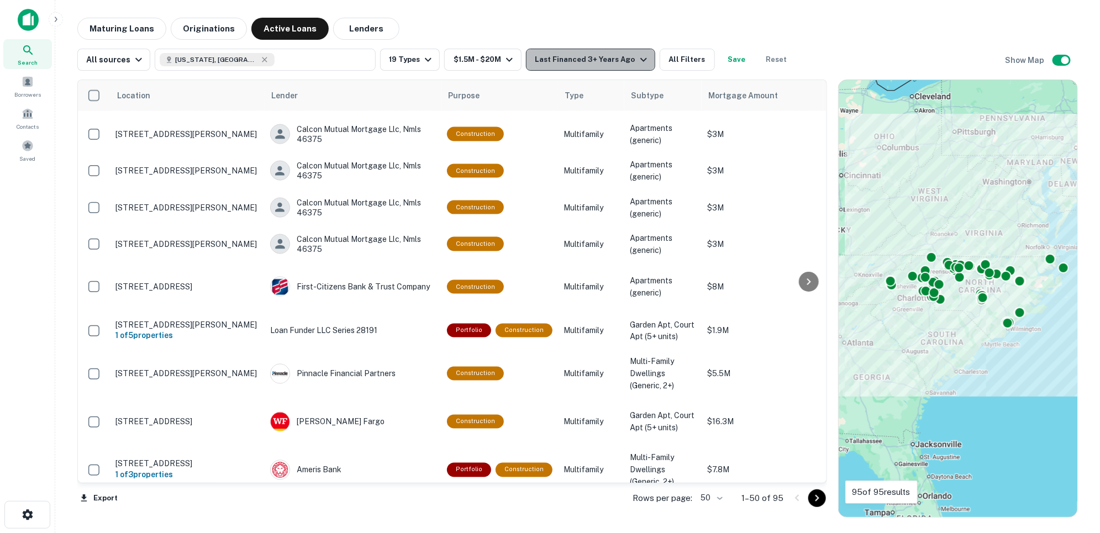
click at [637, 64] on icon "button" at bounding box center [643, 59] width 13 height 13
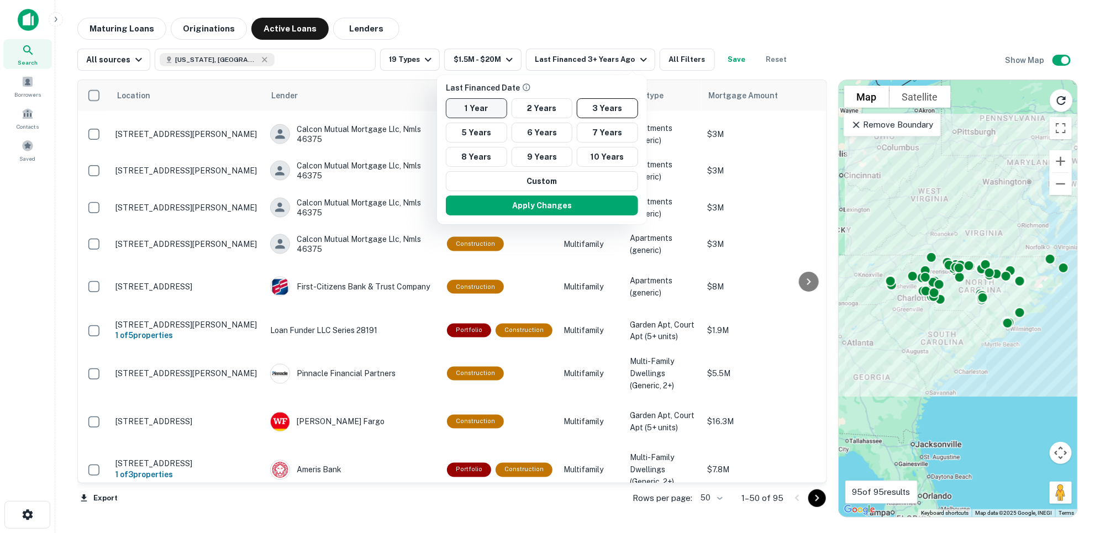
click at [495, 111] on button "1 Year" at bounding box center [476, 108] width 61 height 20
click at [527, 105] on button "2 Years" at bounding box center [537, 108] width 61 height 20
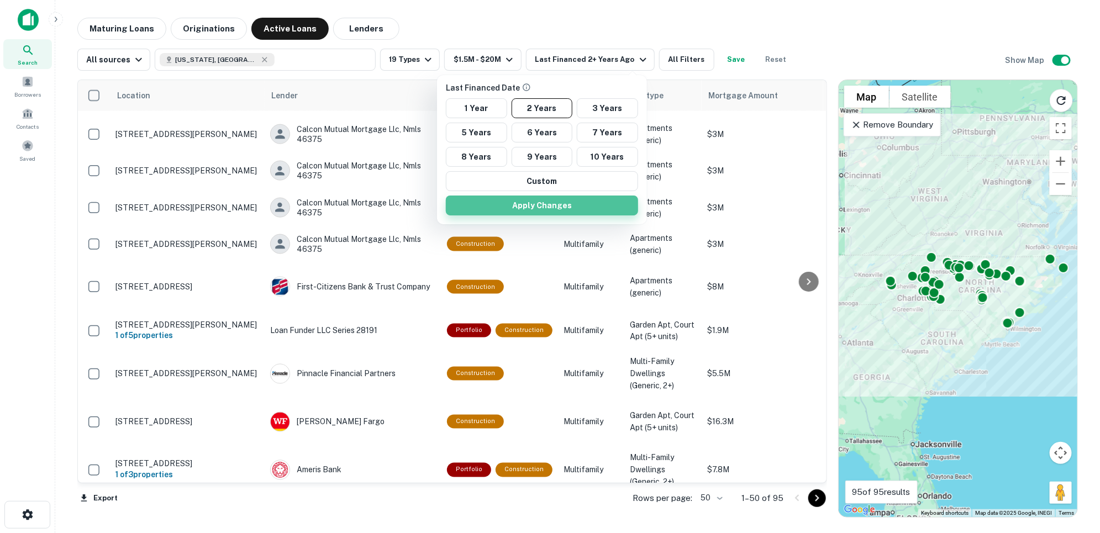
click at [577, 203] on button "Apply Changes" at bounding box center [542, 206] width 192 height 20
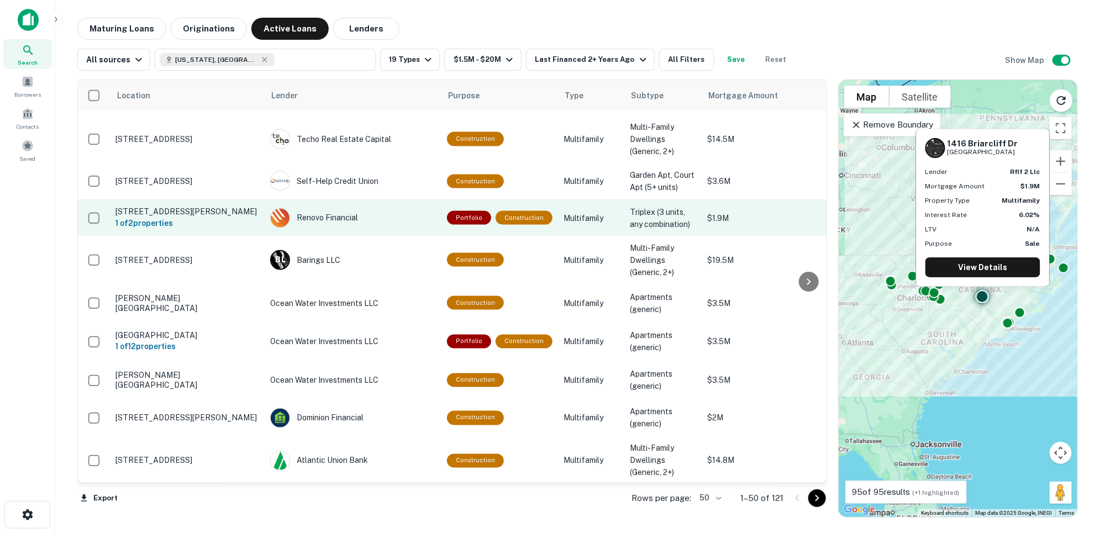
click at [196, 207] on p "[STREET_ADDRESS][PERSON_NAME]" at bounding box center [188, 212] width 144 height 10
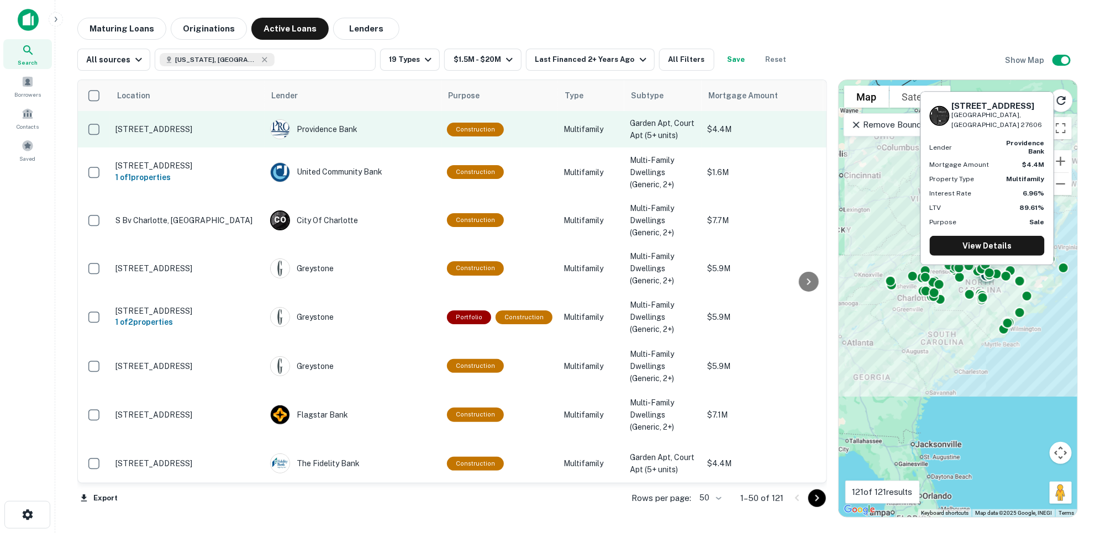
click at [203, 126] on p "[STREET_ADDRESS]" at bounding box center [188, 129] width 144 height 10
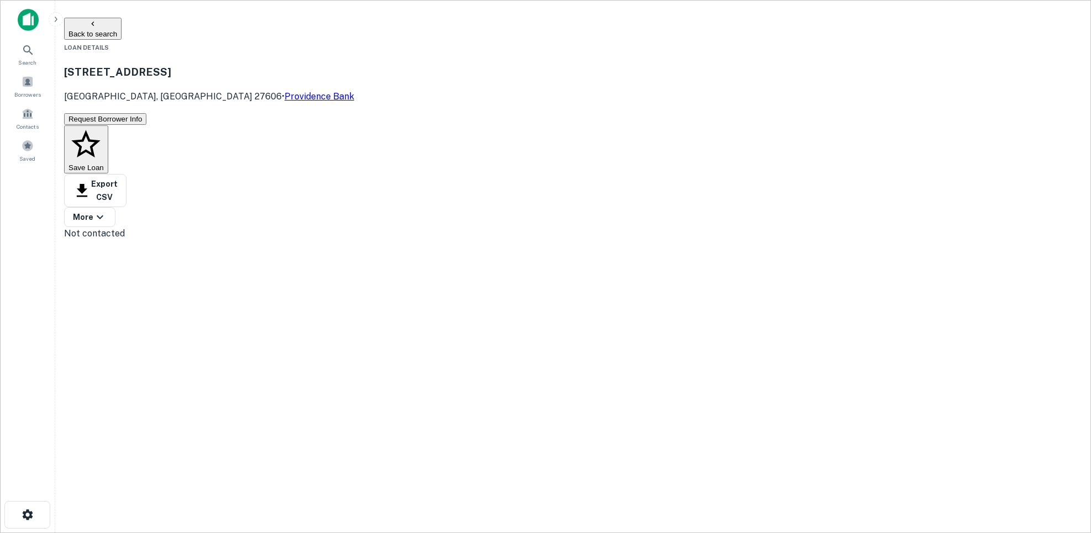
click at [122, 29] on button "Back to search" at bounding box center [92, 29] width 57 height 22
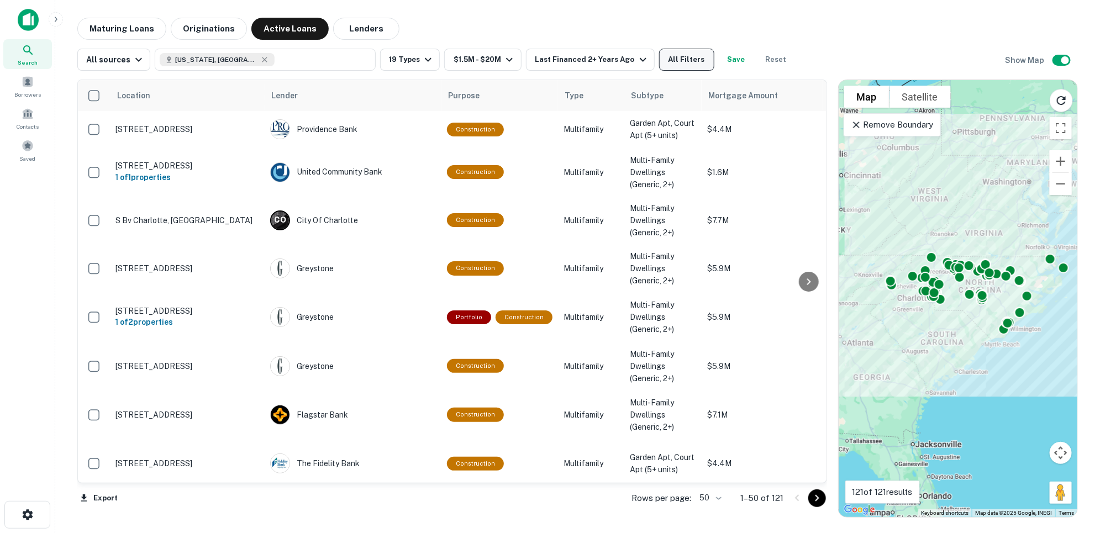
click at [685, 60] on button "All Filters" at bounding box center [686, 60] width 55 height 22
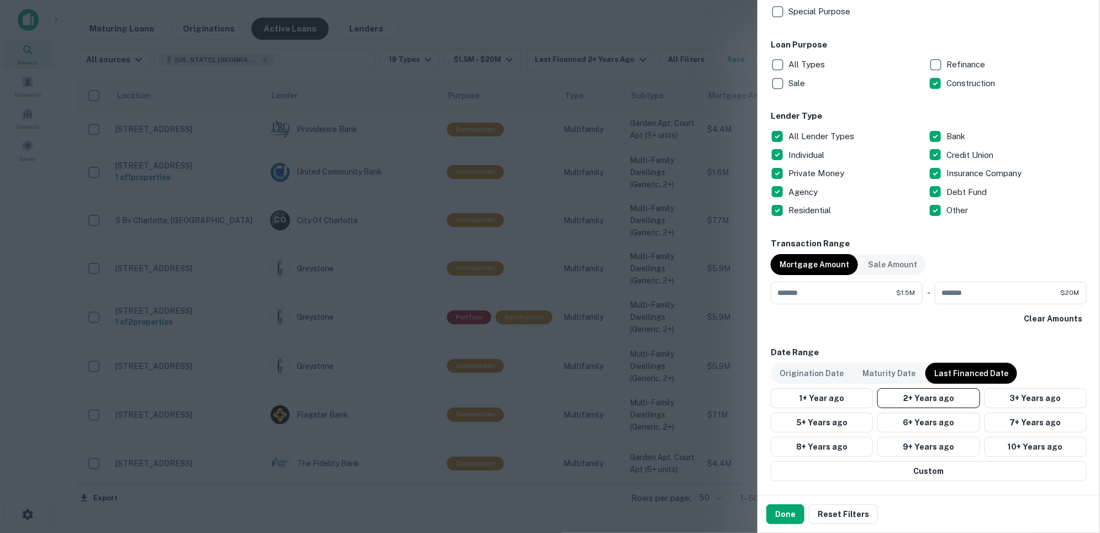
scroll to position [829, 0]
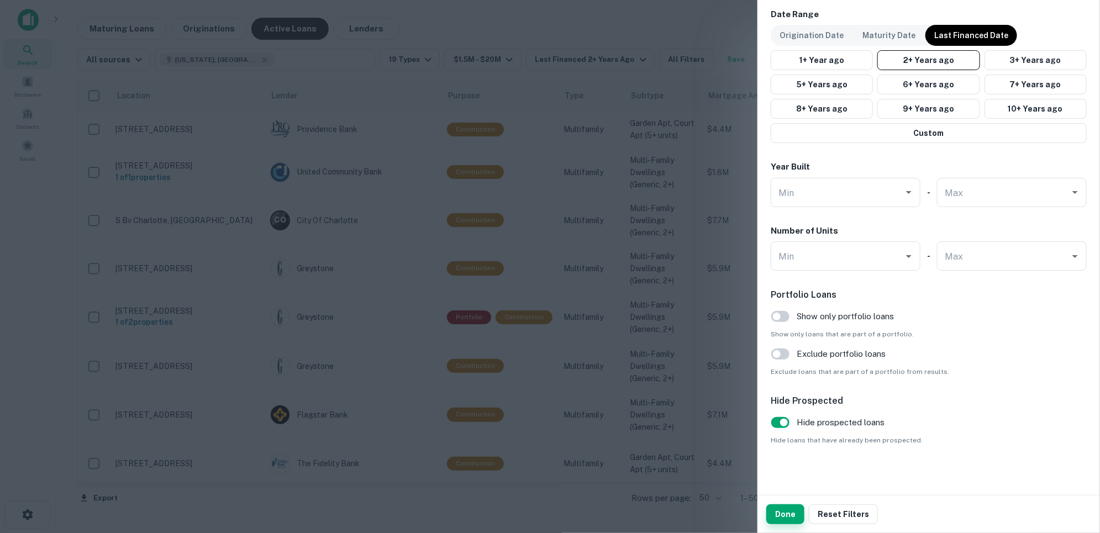
click at [789, 479] on button "Done" at bounding box center [786, 515] width 38 height 20
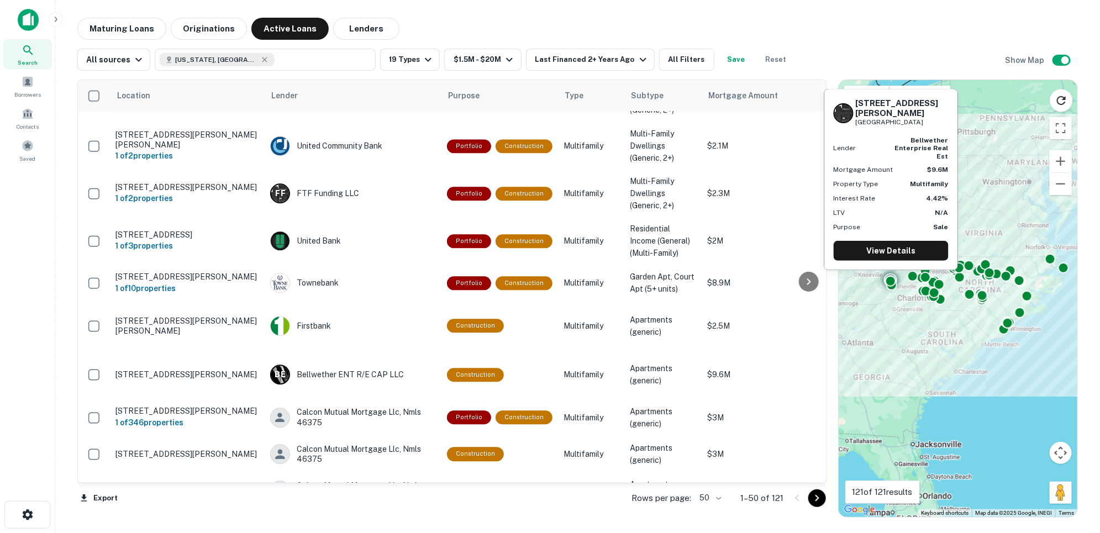
scroll to position [1326, 0]
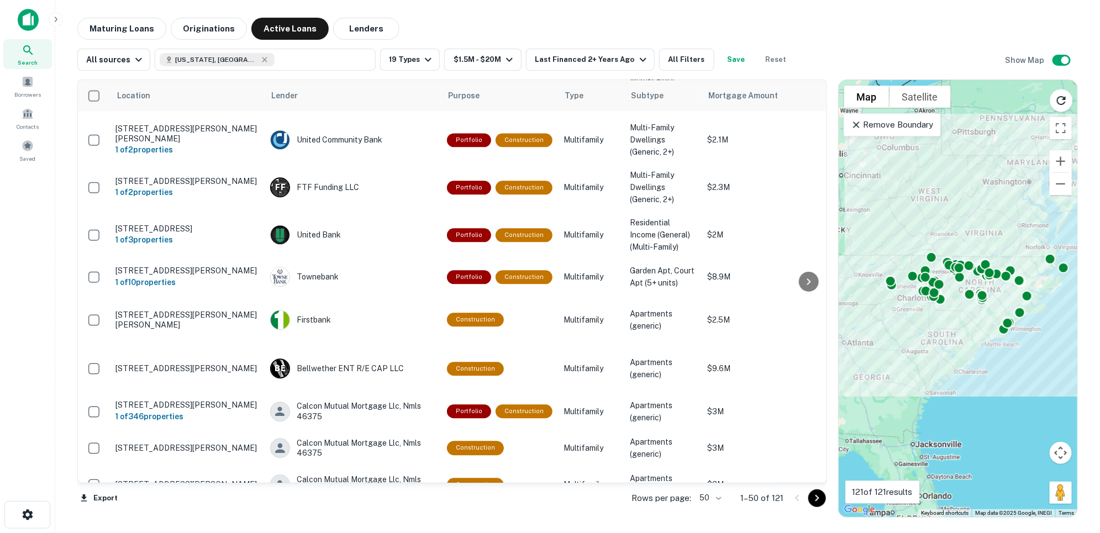
click at [714, 479] on body "Search Borrowers Contacts Saved Maturing Loans Originations Active Loans Lender…" at bounding box center [550, 266] width 1100 height 533
click at [709, 479] on li "100" at bounding box center [711, 510] width 32 height 20
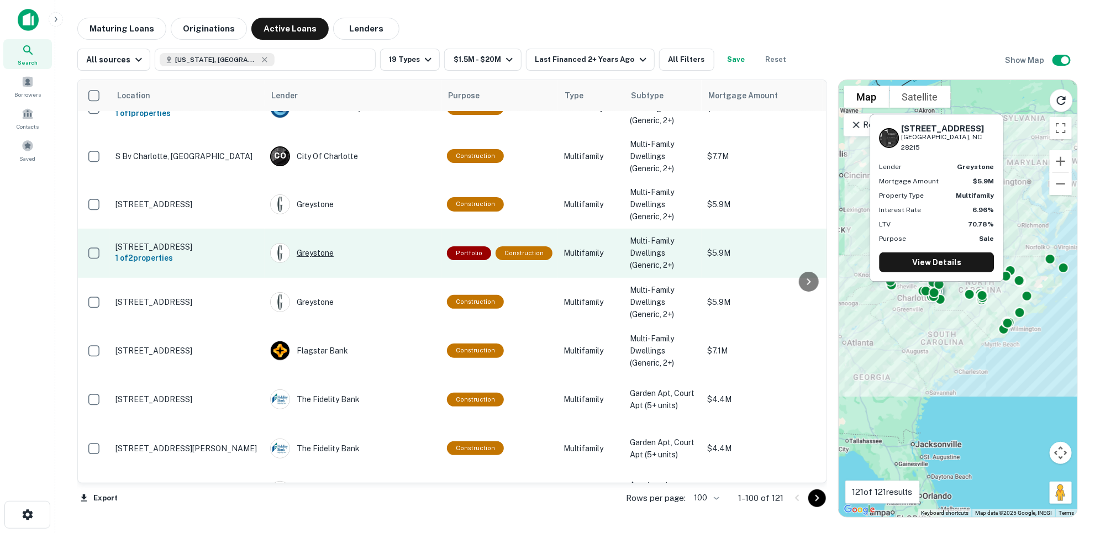
scroll to position [123, 0]
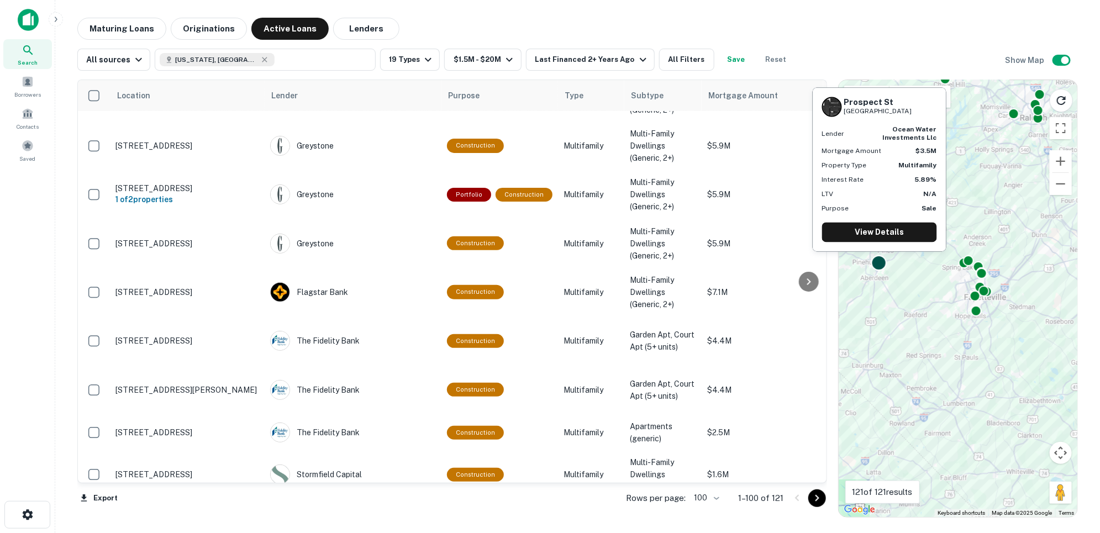
click at [881, 265] on div at bounding box center [880, 263] width 16 height 16
click at [900, 227] on link "View Details" at bounding box center [879, 233] width 115 height 20
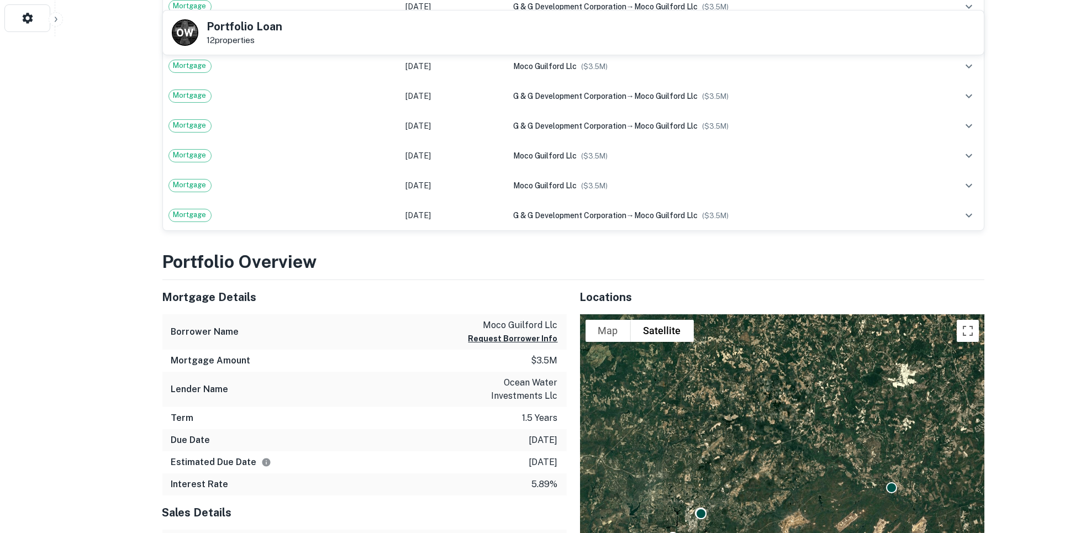
scroll to position [491, 0]
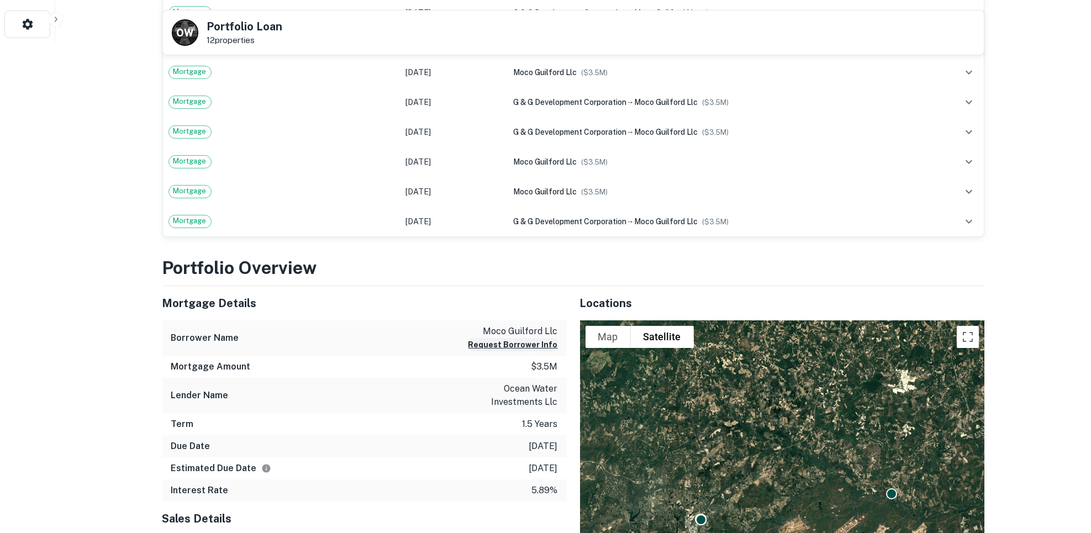
click at [496, 339] on button "Request Borrower Info" at bounding box center [514, 344] width 90 height 13
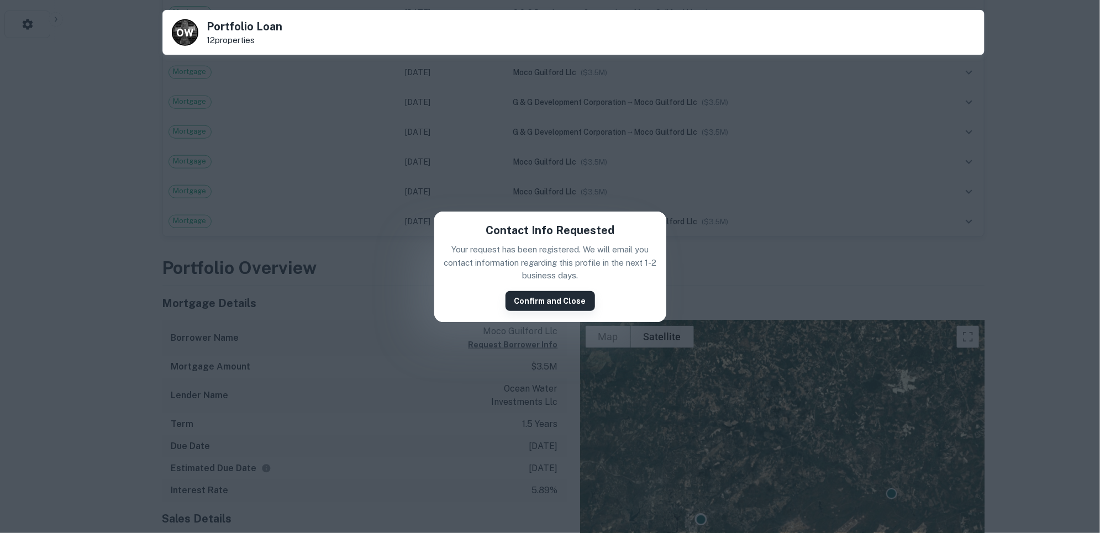
click at [553, 301] on button "Confirm and Close" at bounding box center [551, 301] width 90 height 20
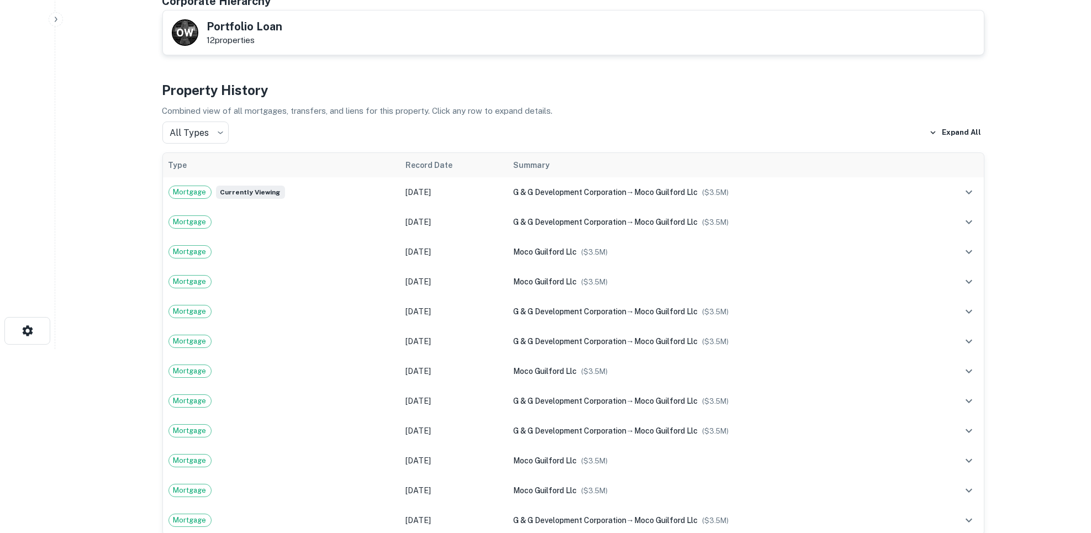
scroll to position [0, 0]
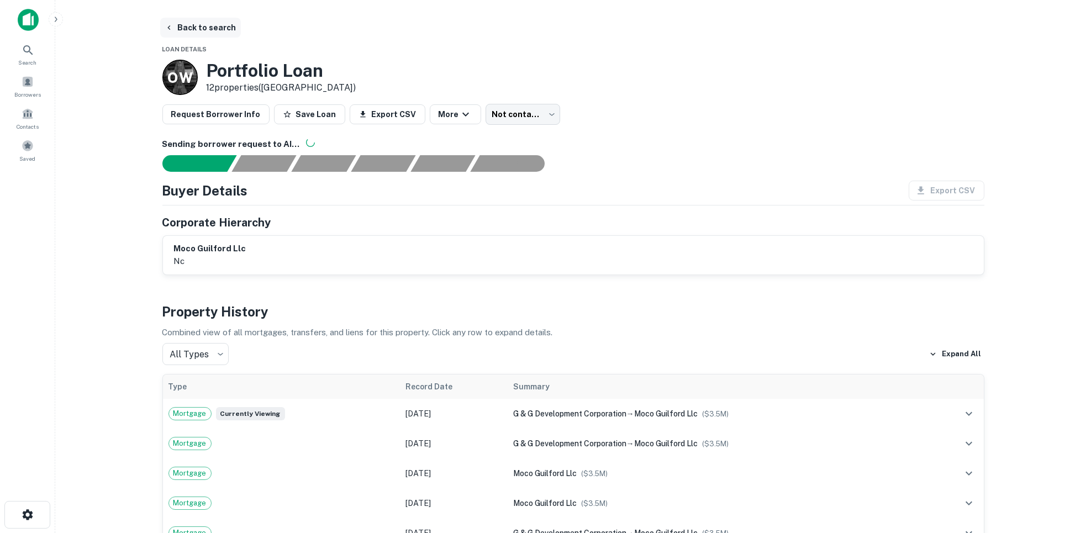
click at [211, 27] on button "Back to search" at bounding box center [200, 28] width 81 height 20
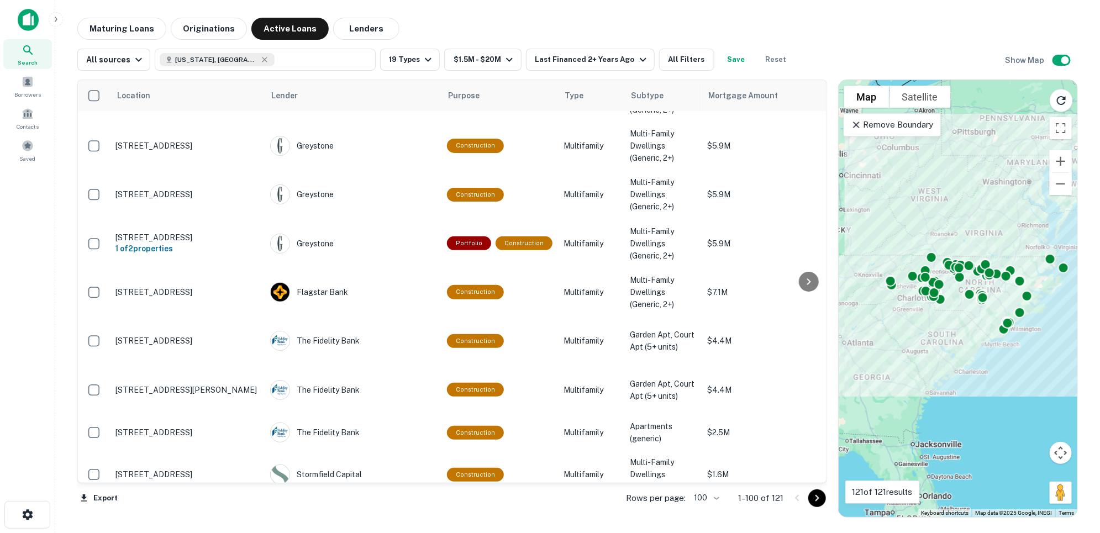
click at [733, 64] on button "Save" at bounding box center [736, 60] width 35 height 22
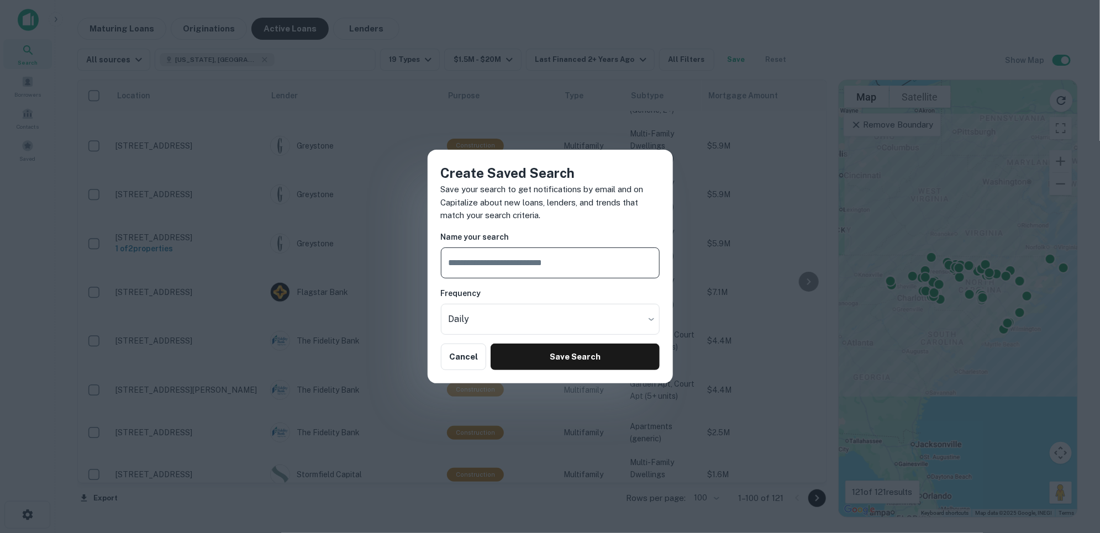
click at [542, 270] on input "text" at bounding box center [550, 263] width 219 height 31
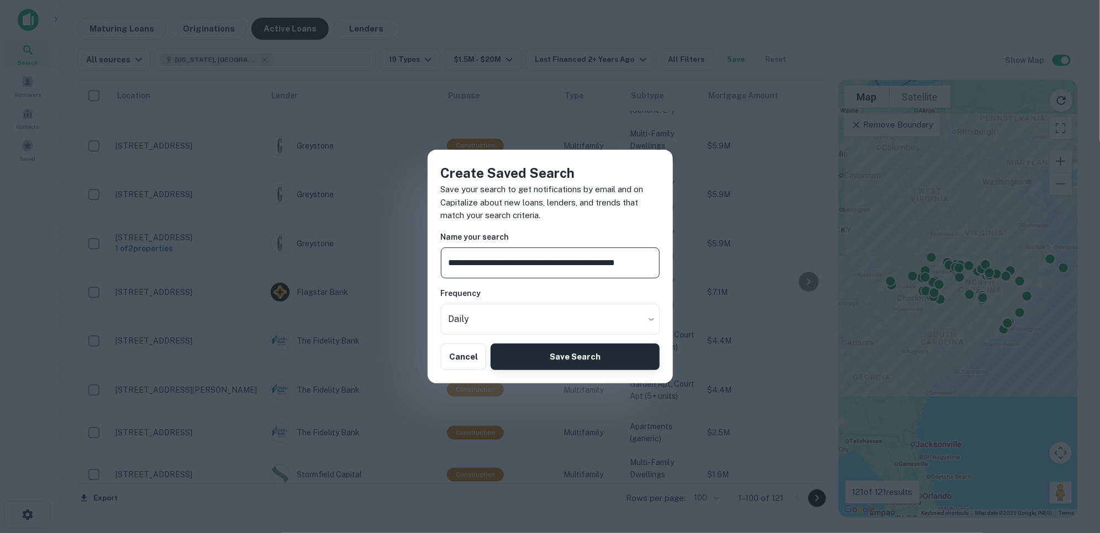
type input "**********"
click at [594, 354] on button "Save Search" at bounding box center [575, 357] width 169 height 27
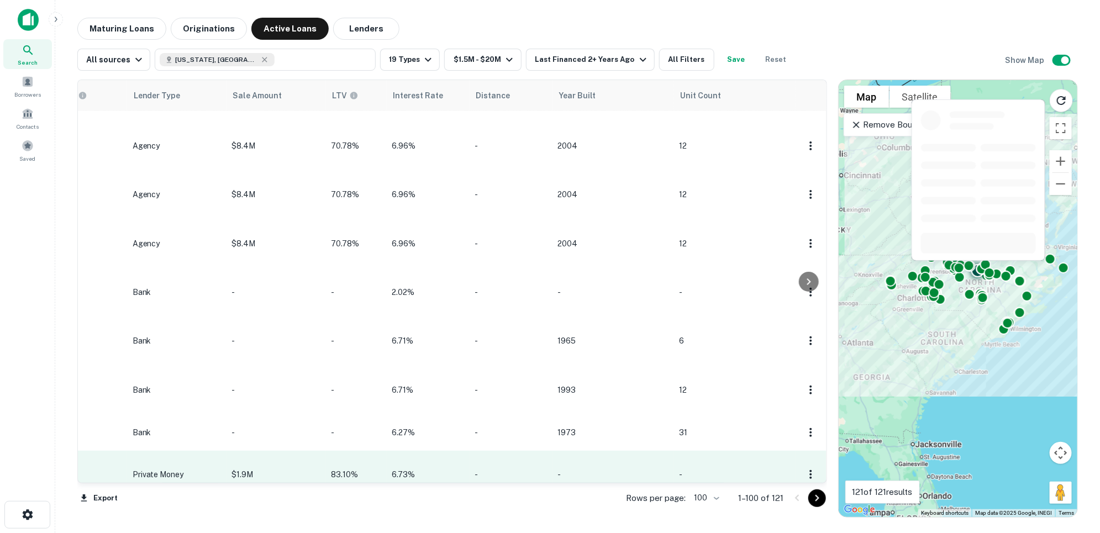
scroll to position [123, 0]
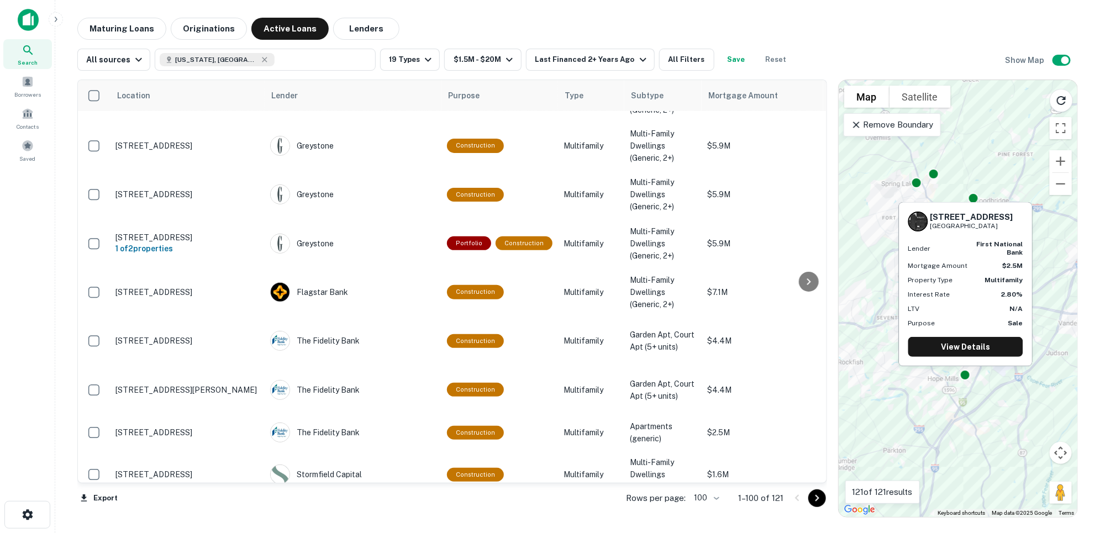
click at [965, 373] on div "[STREET_ADDRESS][PERSON_NAME] Lender first national bank Mortgage Amount $2.5M …" at bounding box center [966, 287] width 136 height 173
click at [969, 342] on link "View Details" at bounding box center [966, 347] width 115 height 20
